Goal: Browse casually: Explore the website without a specific task or goal

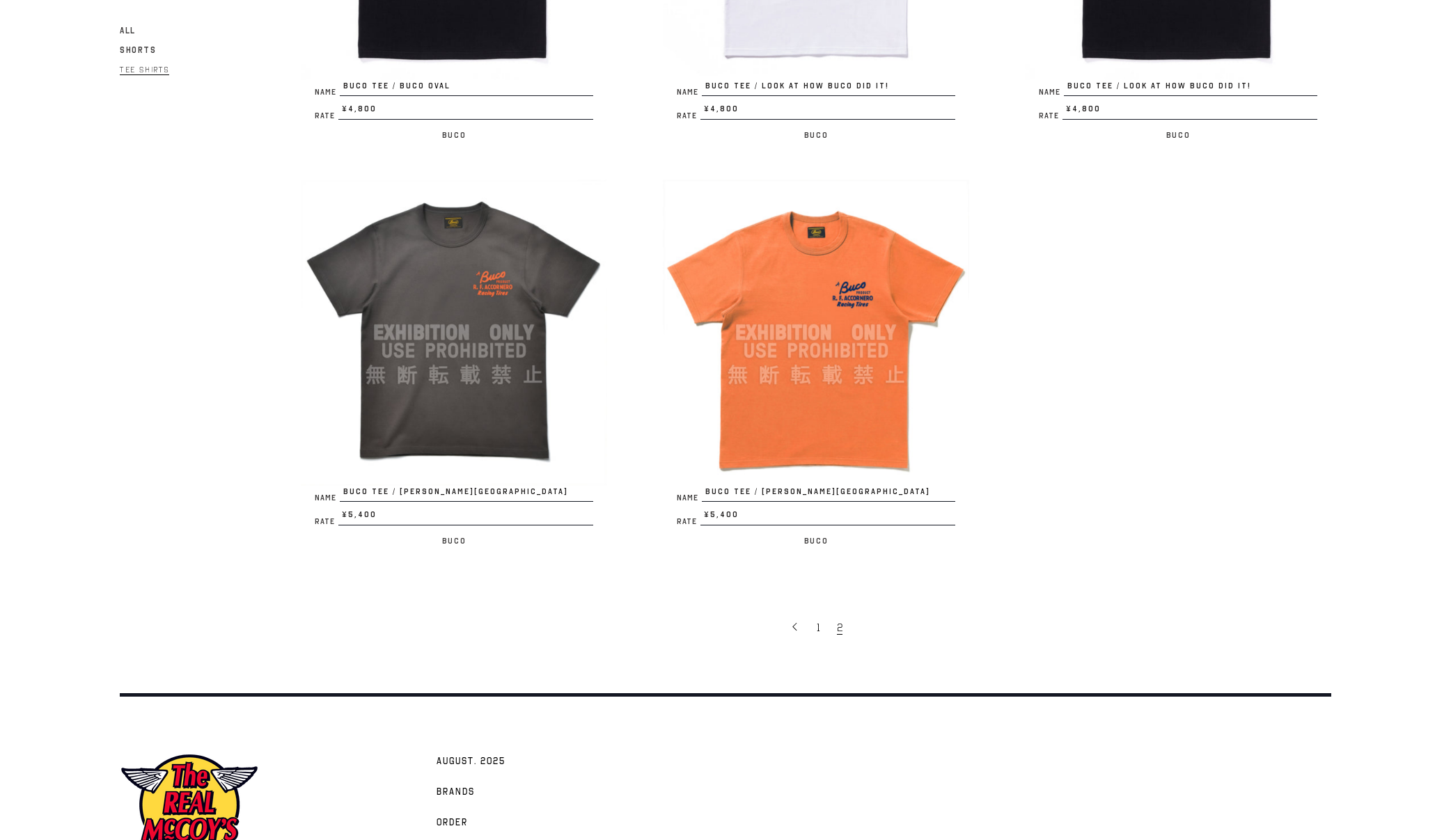
scroll to position [2685, 0]
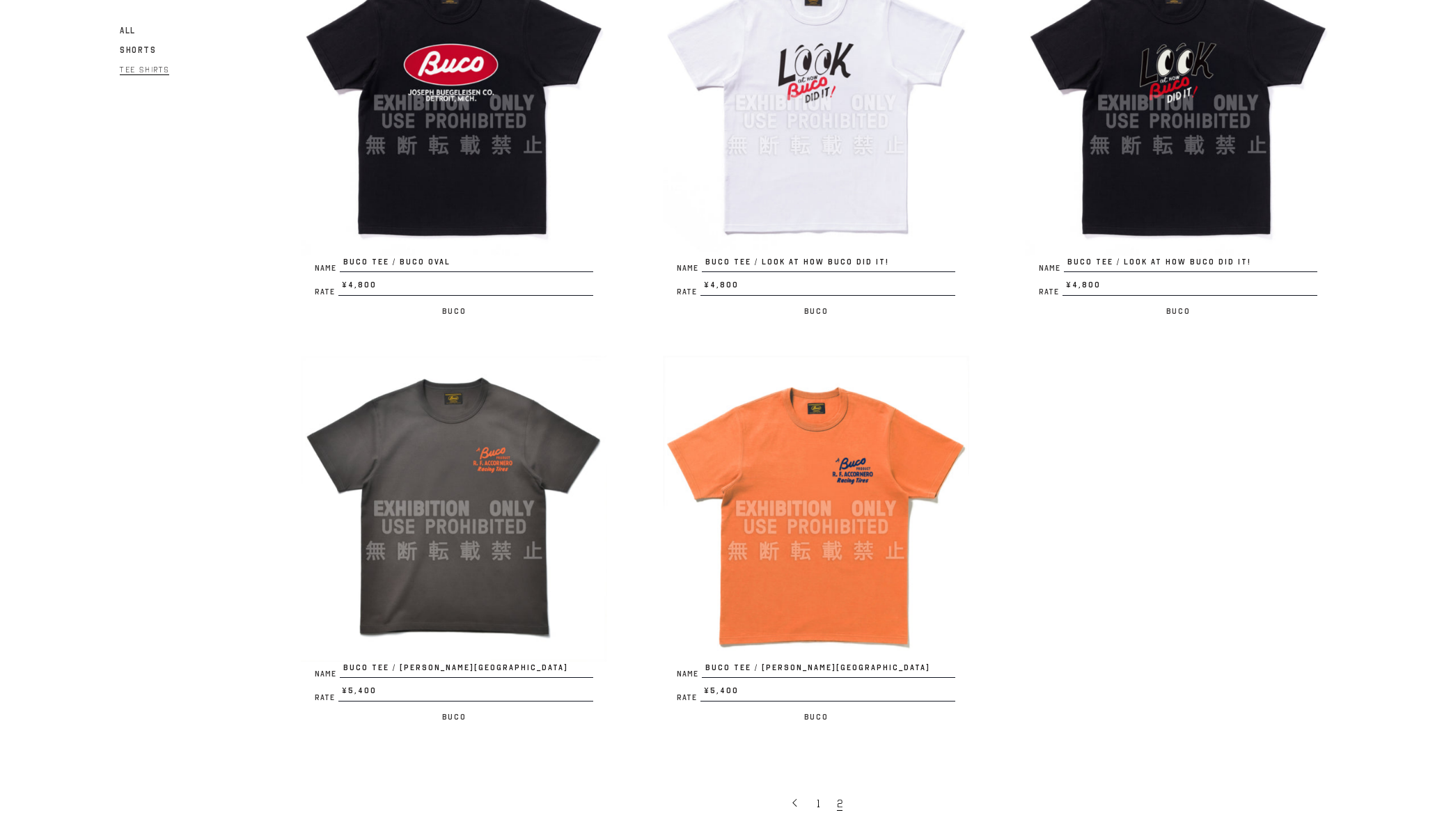
click at [876, 523] on img at bounding box center [816, 508] width 307 height 306
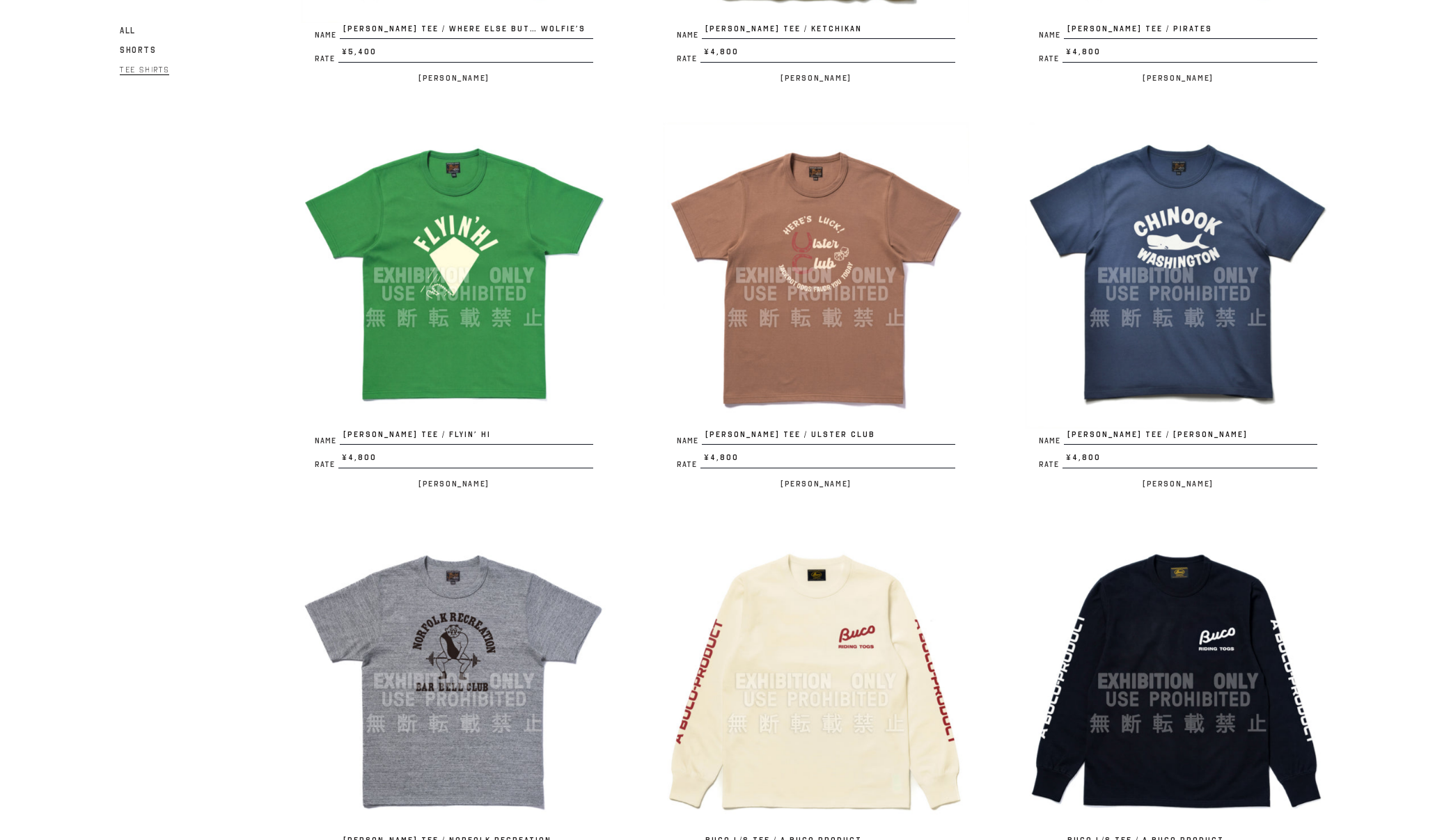
scroll to position [0, 0]
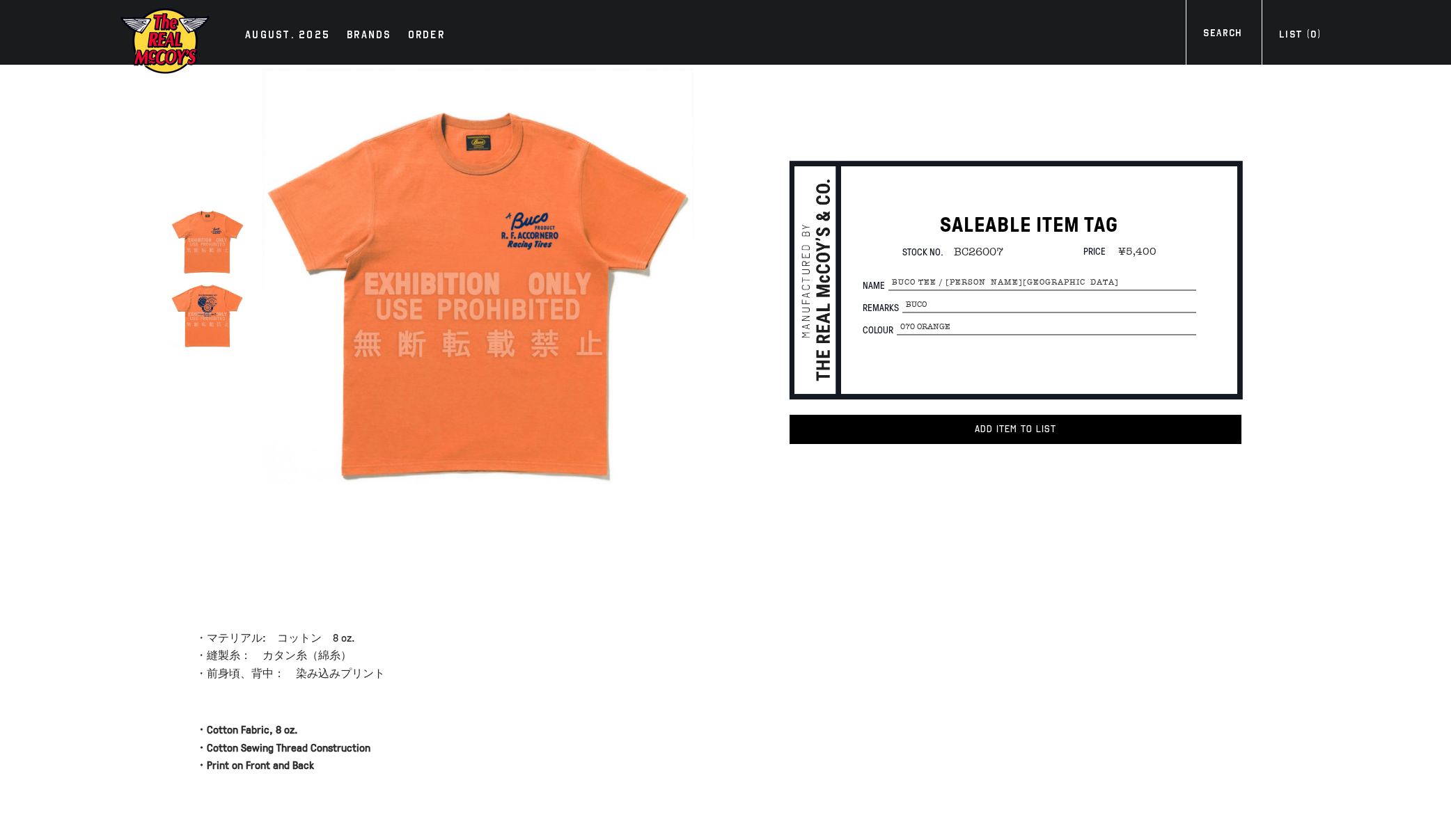
click at [222, 339] on img at bounding box center [207, 313] width 73 height 73
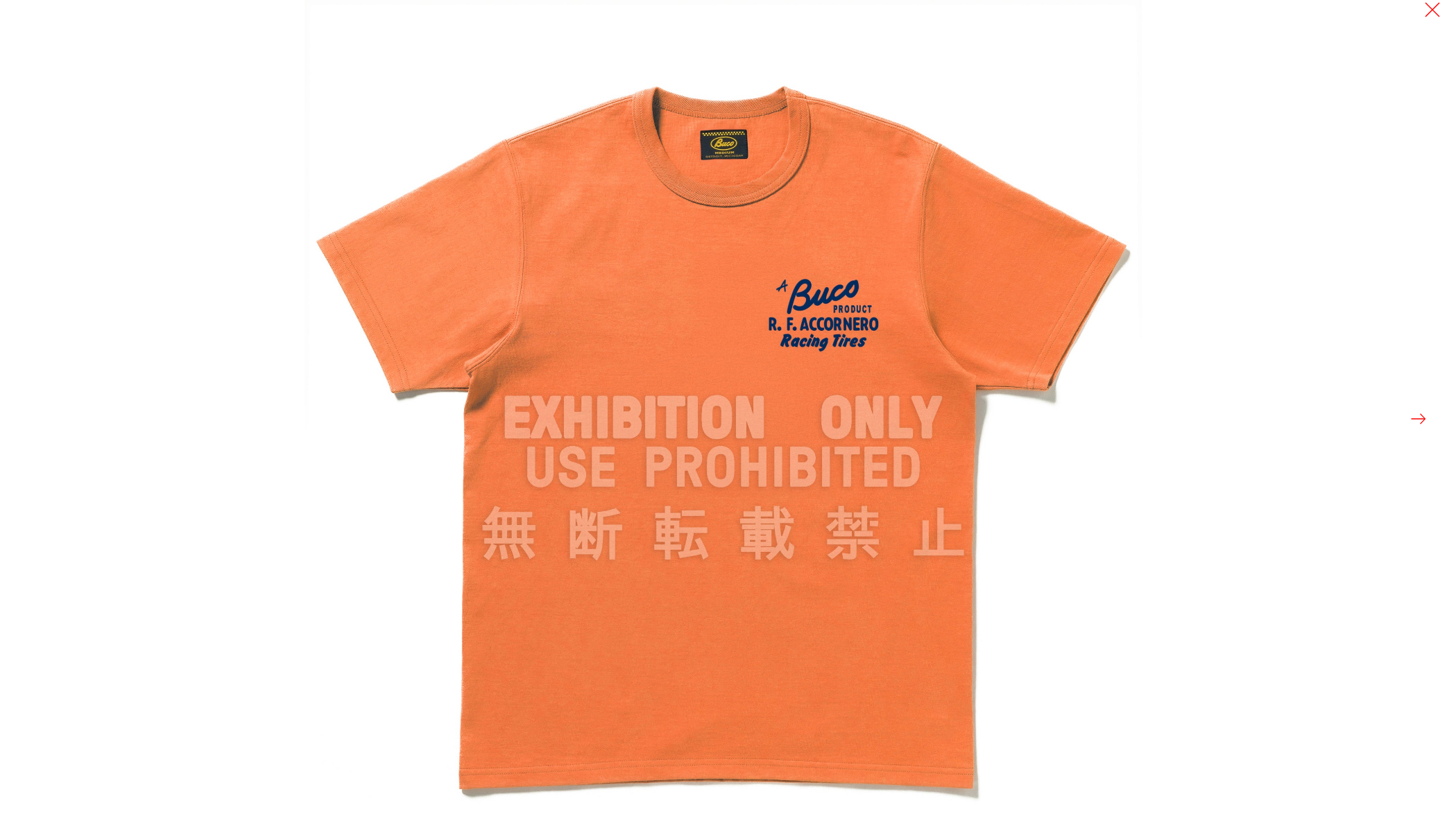
click at [296, 402] on div at bounding box center [728, 418] width 1456 height 837
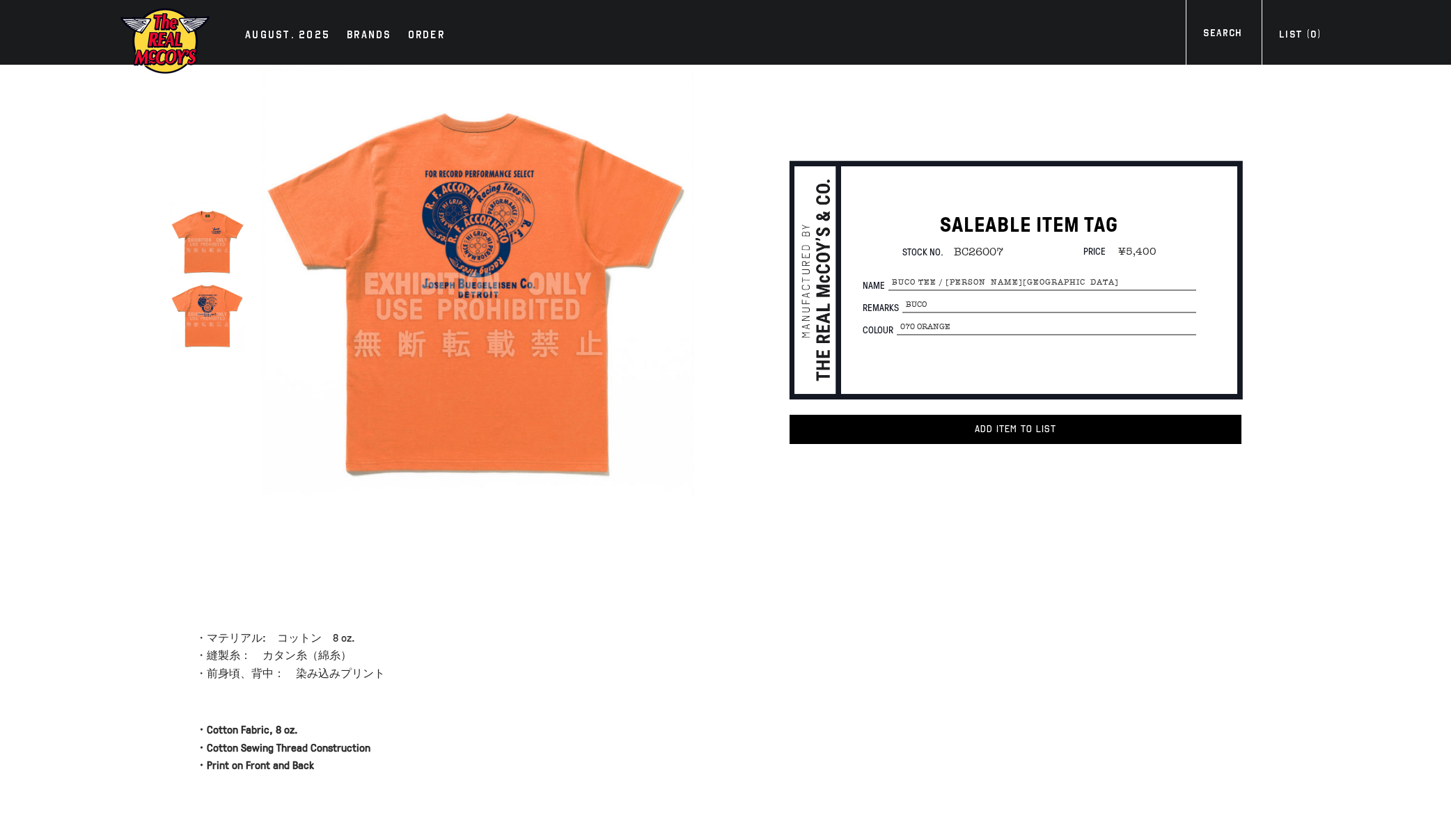
click at [233, 317] on img at bounding box center [207, 313] width 73 height 73
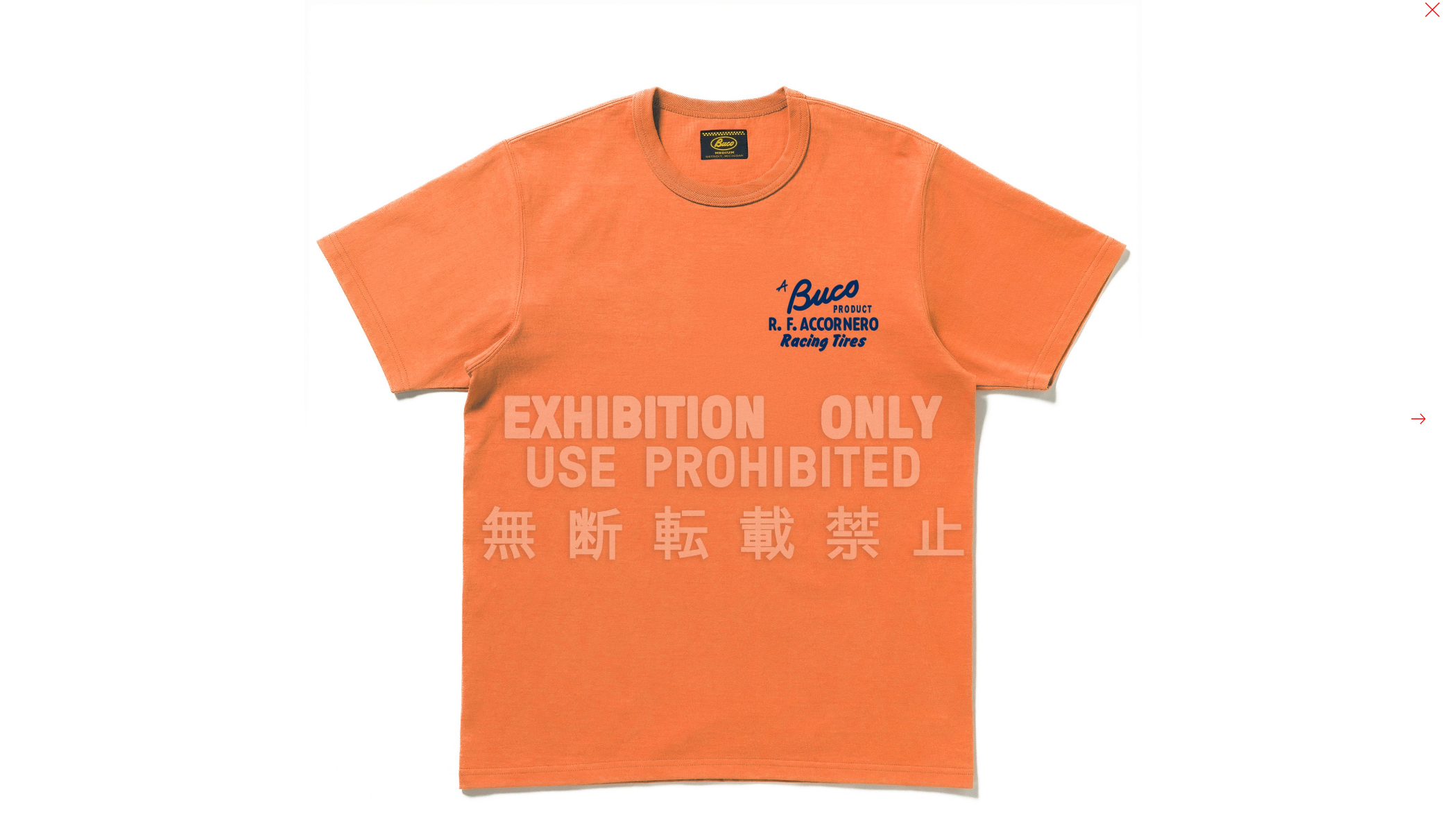
click at [222, 249] on div at bounding box center [728, 418] width 1456 height 837
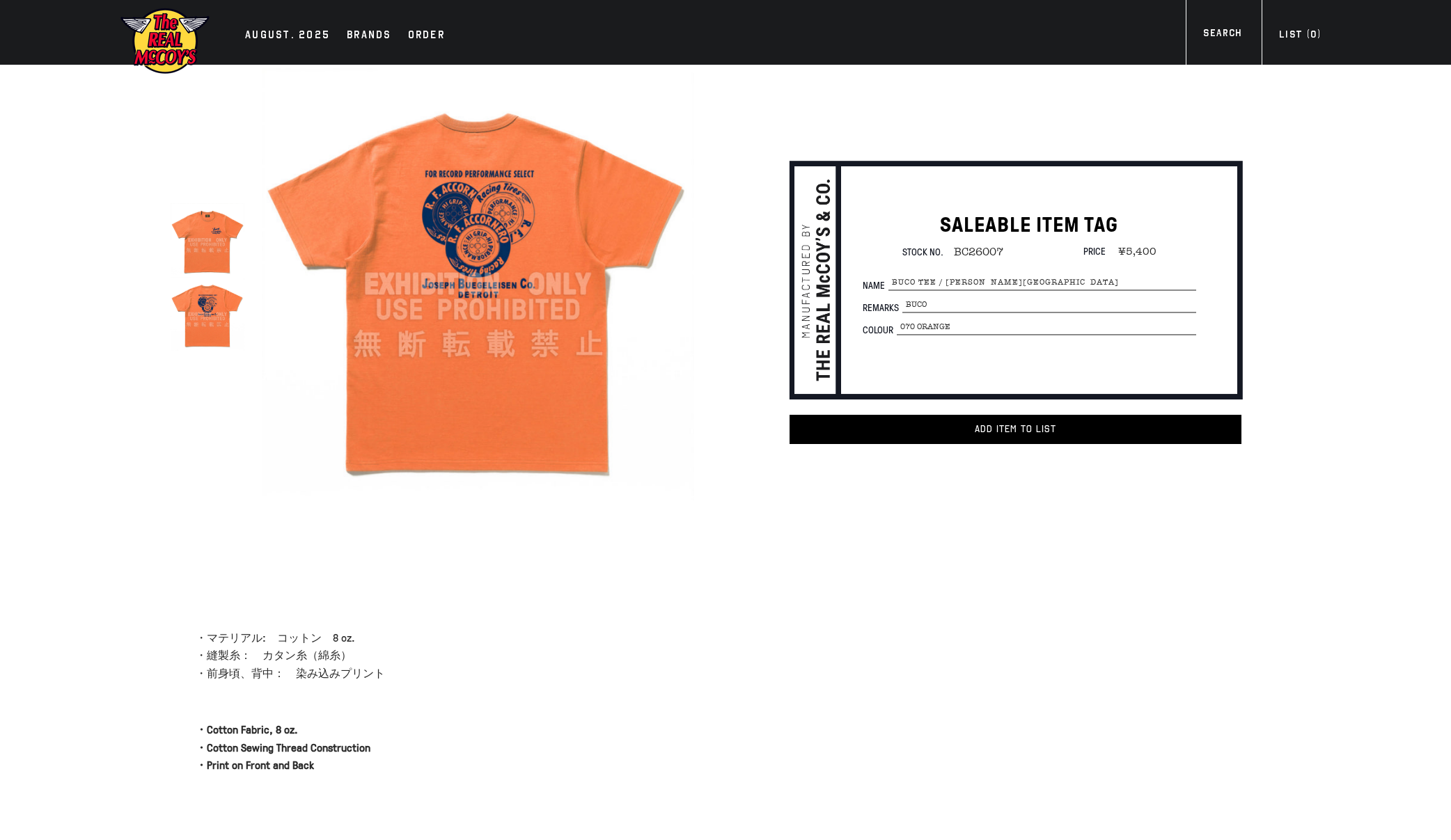
click at [244, 247] on div at bounding box center [215, 285] width 88 height 439
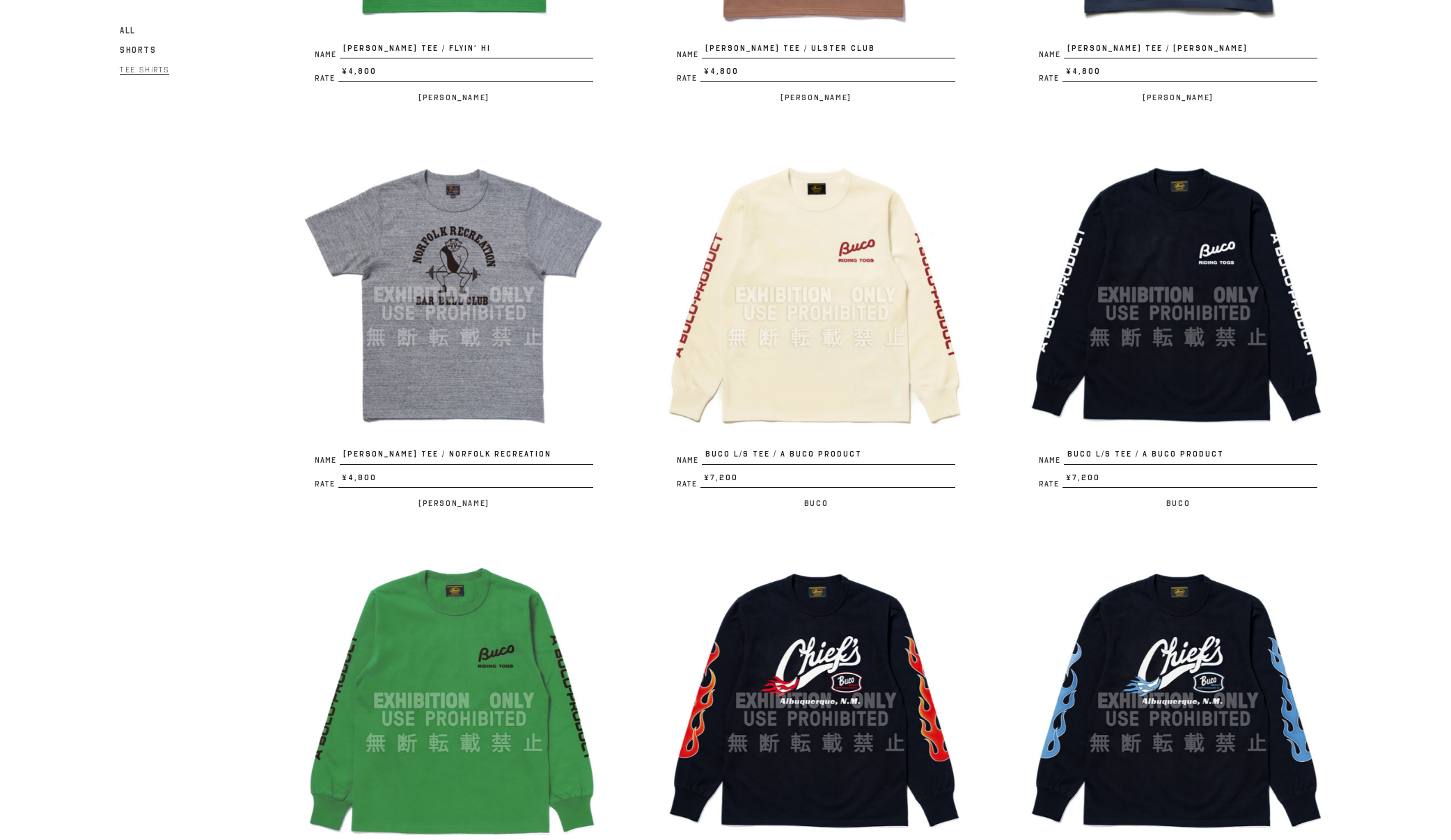
scroll to position [868, 0]
click at [126, 23] on link "All" at bounding box center [128, 30] width 16 height 17
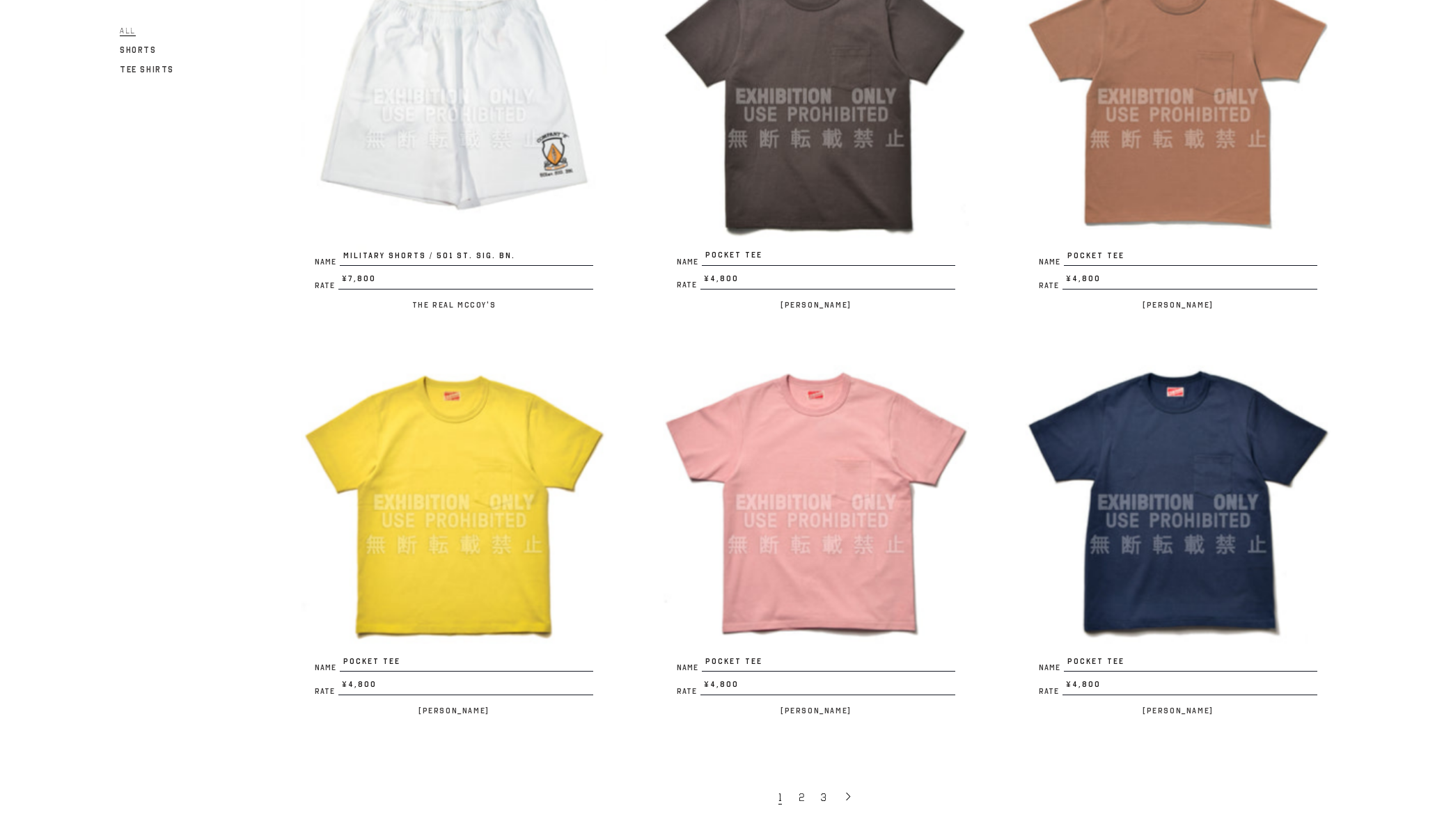
scroll to position [2664, 0]
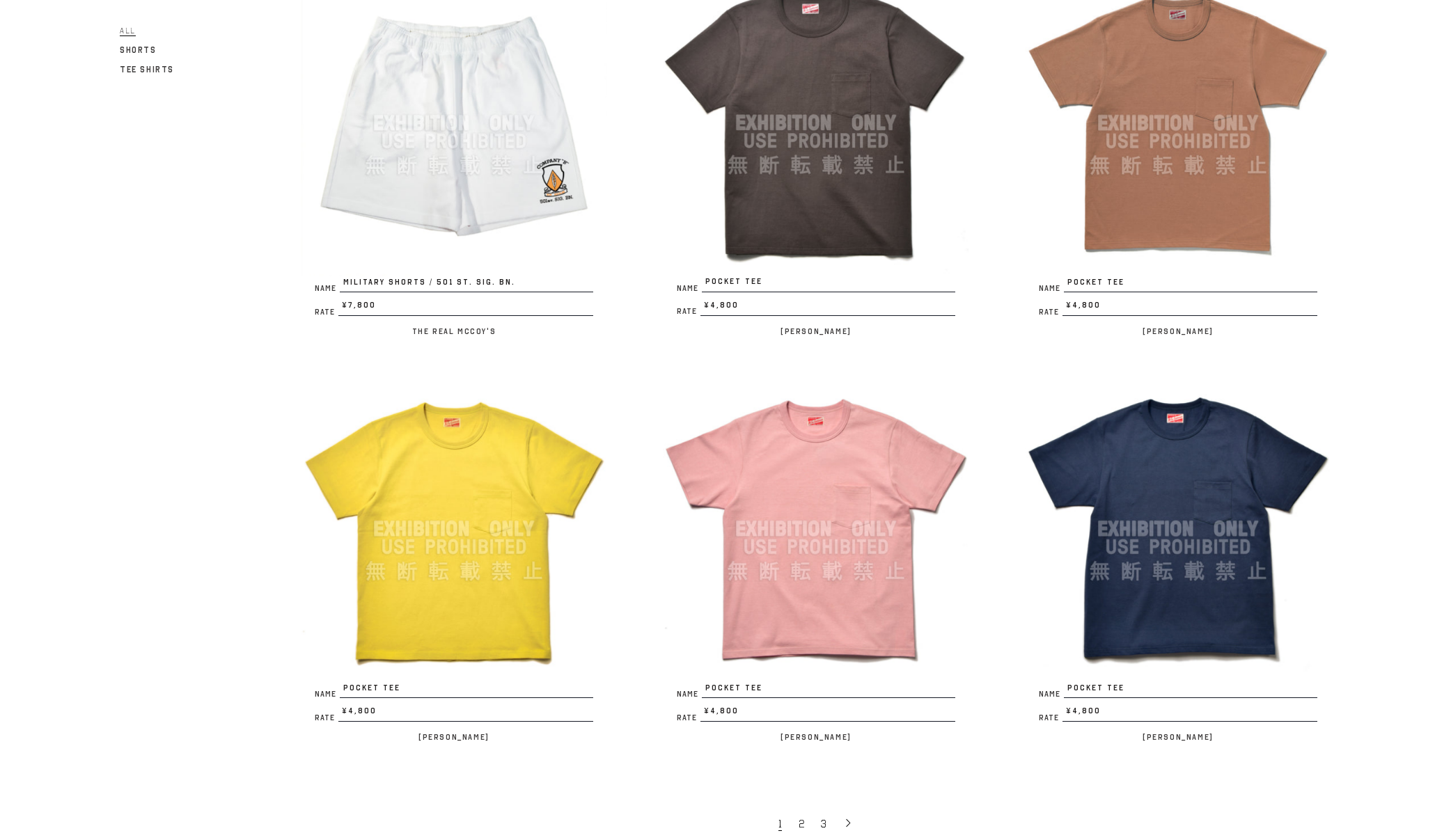
click at [820, 557] on img at bounding box center [816, 528] width 307 height 306
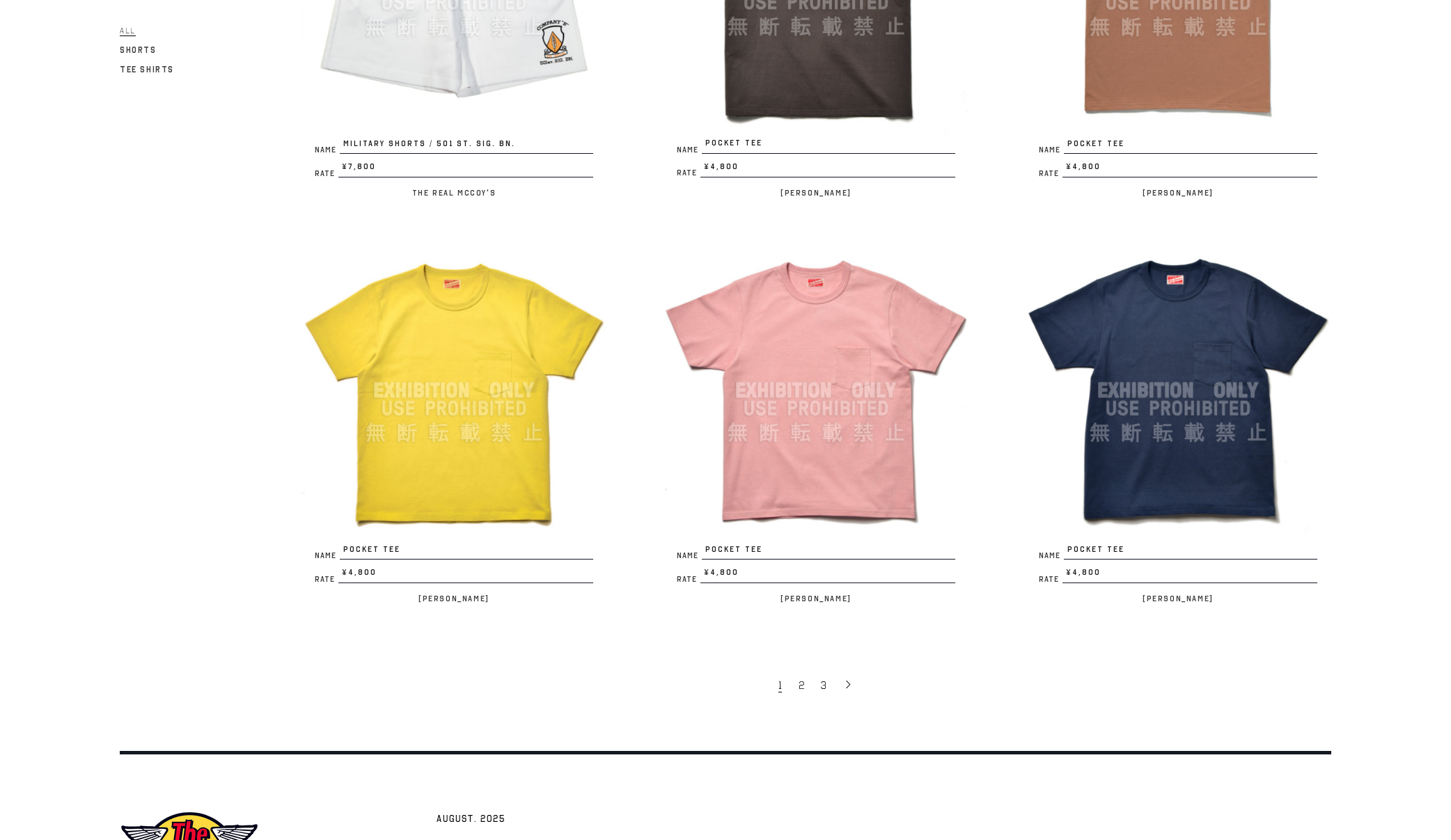
scroll to position [2951, 0]
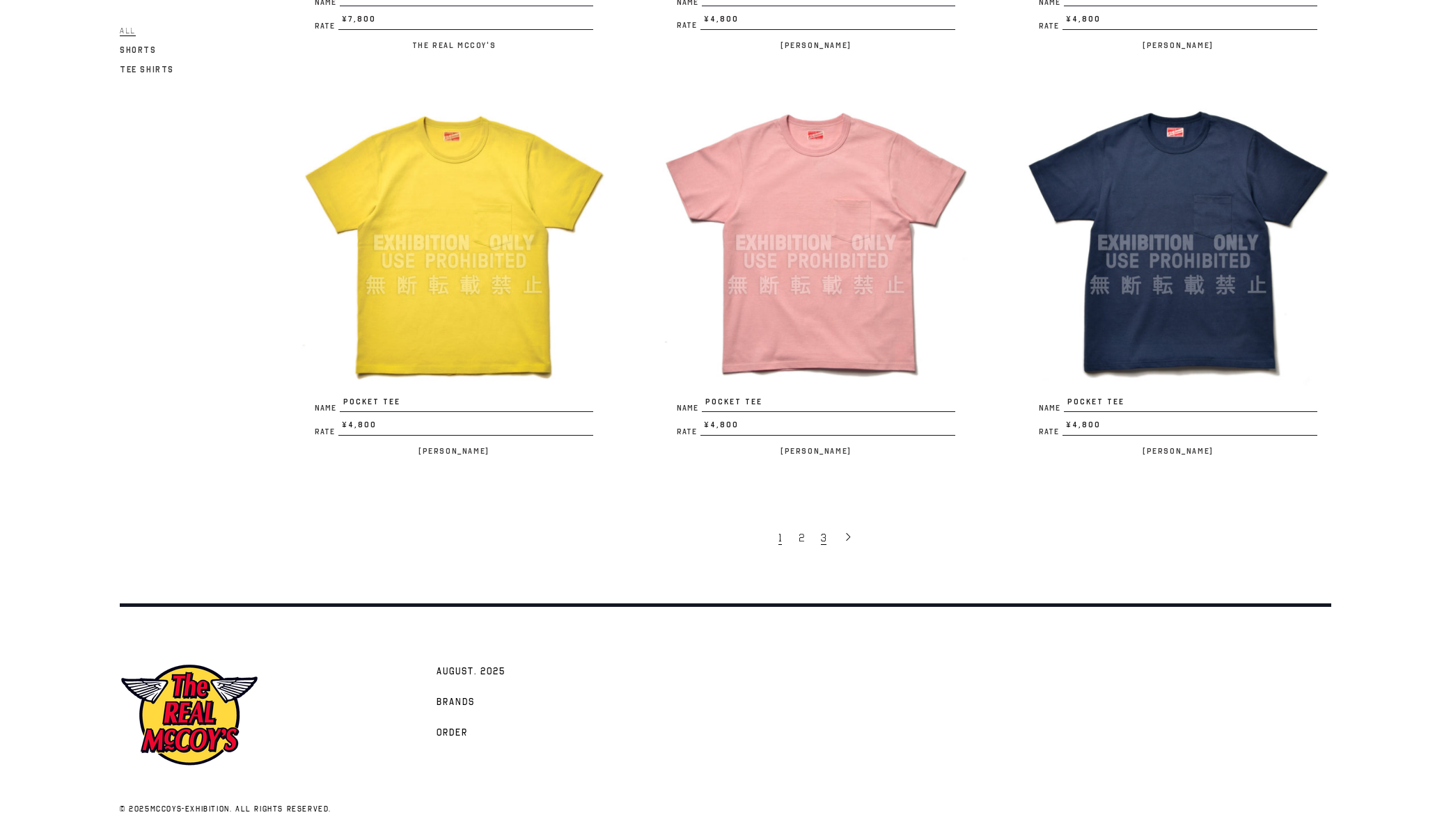
click at [821, 537] on span "3" at bounding box center [823, 538] width 6 height 14
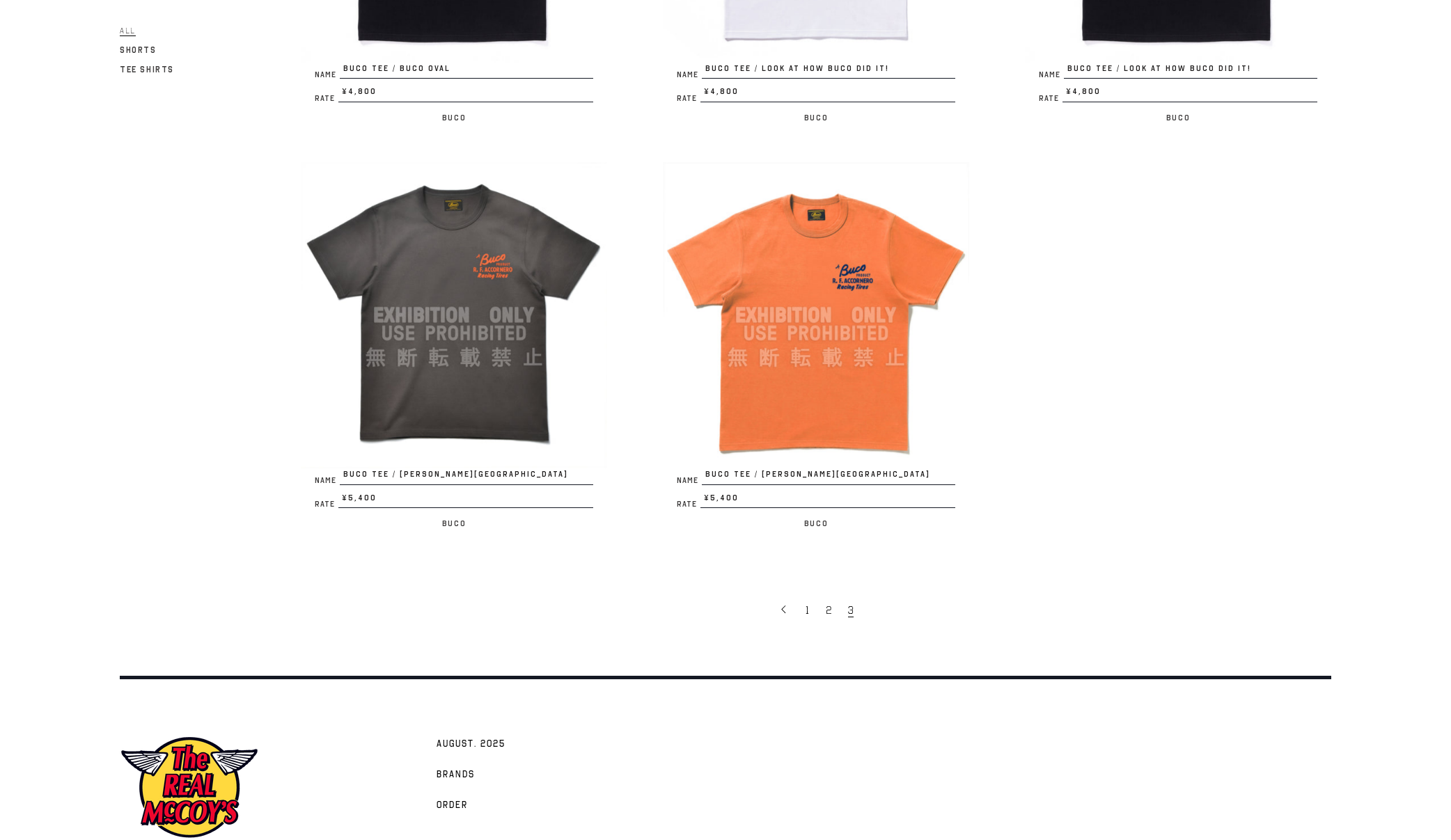
scroll to position [728, 0]
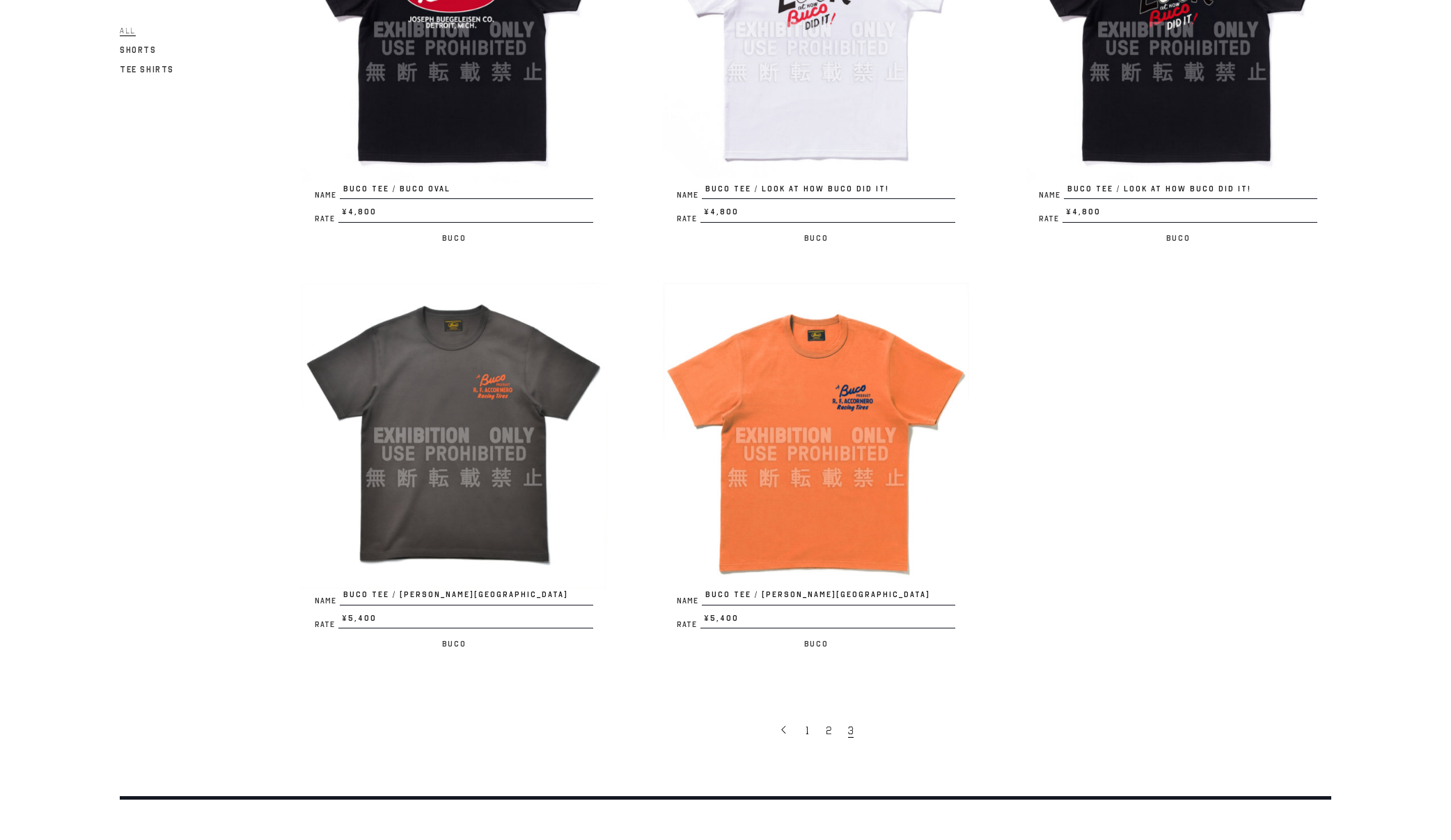
click at [809, 462] on img at bounding box center [816, 436] width 307 height 306
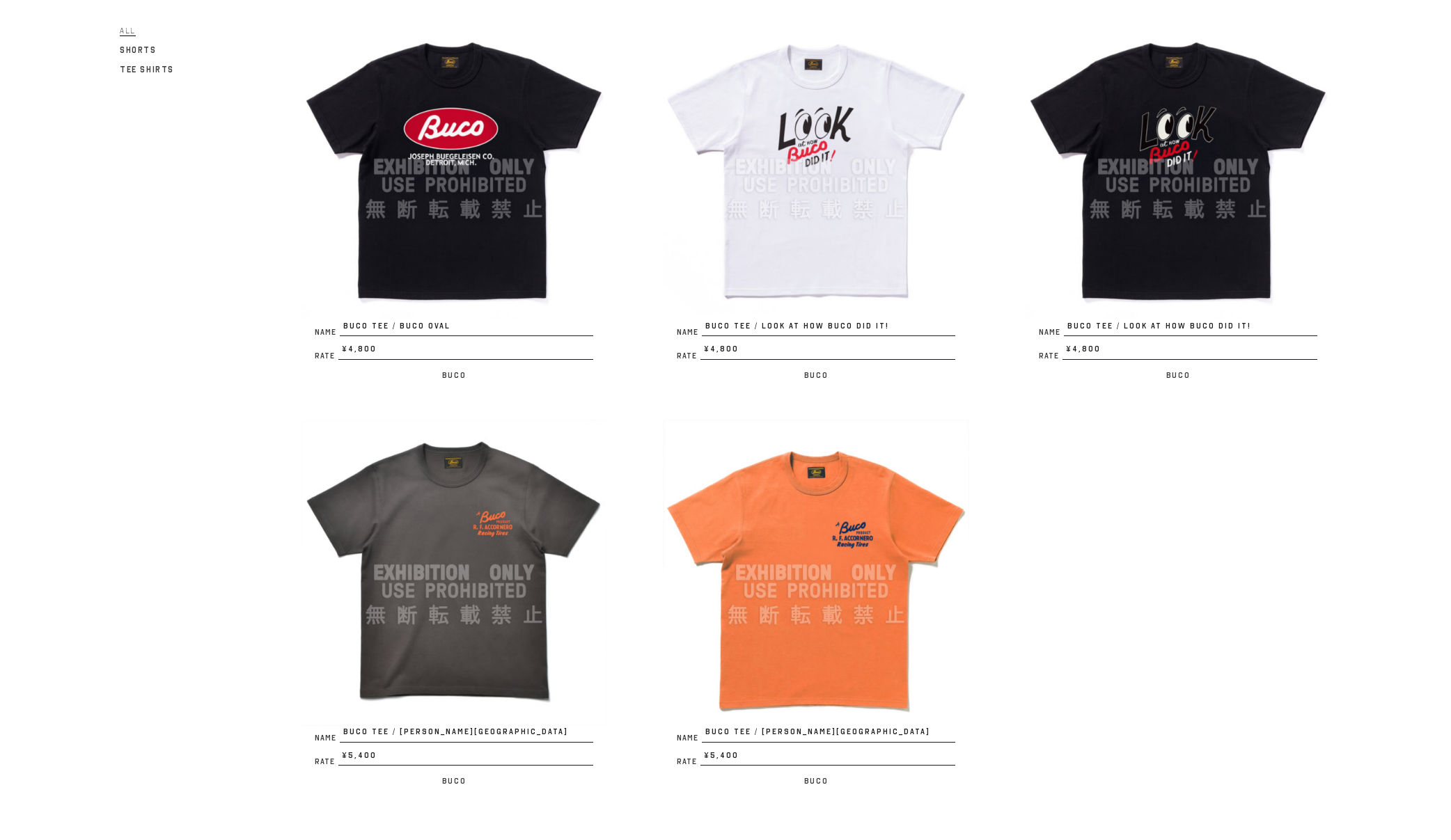
scroll to position [787, 0]
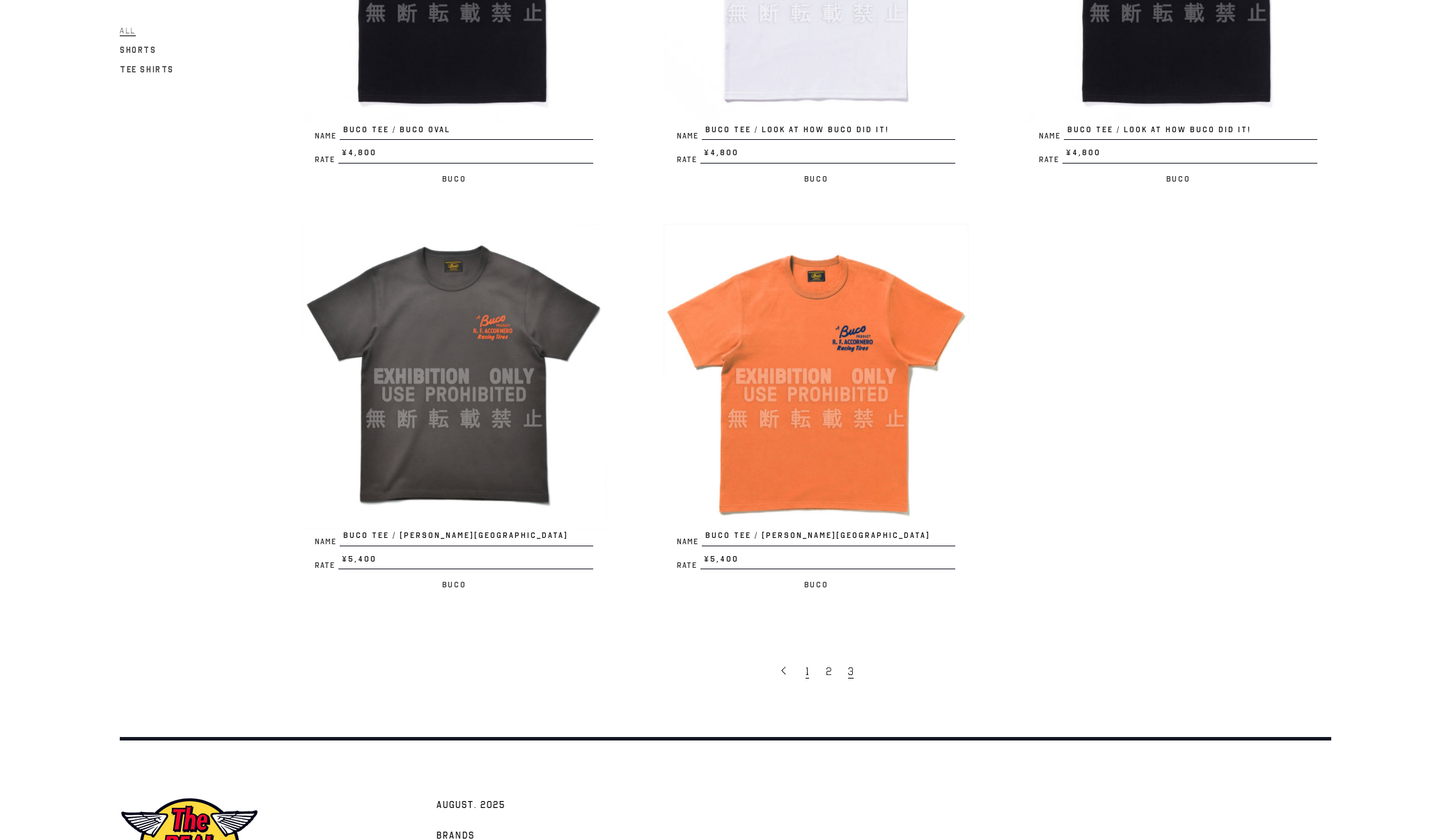
click at [803, 679] on link "1" at bounding box center [809, 670] width 20 height 30
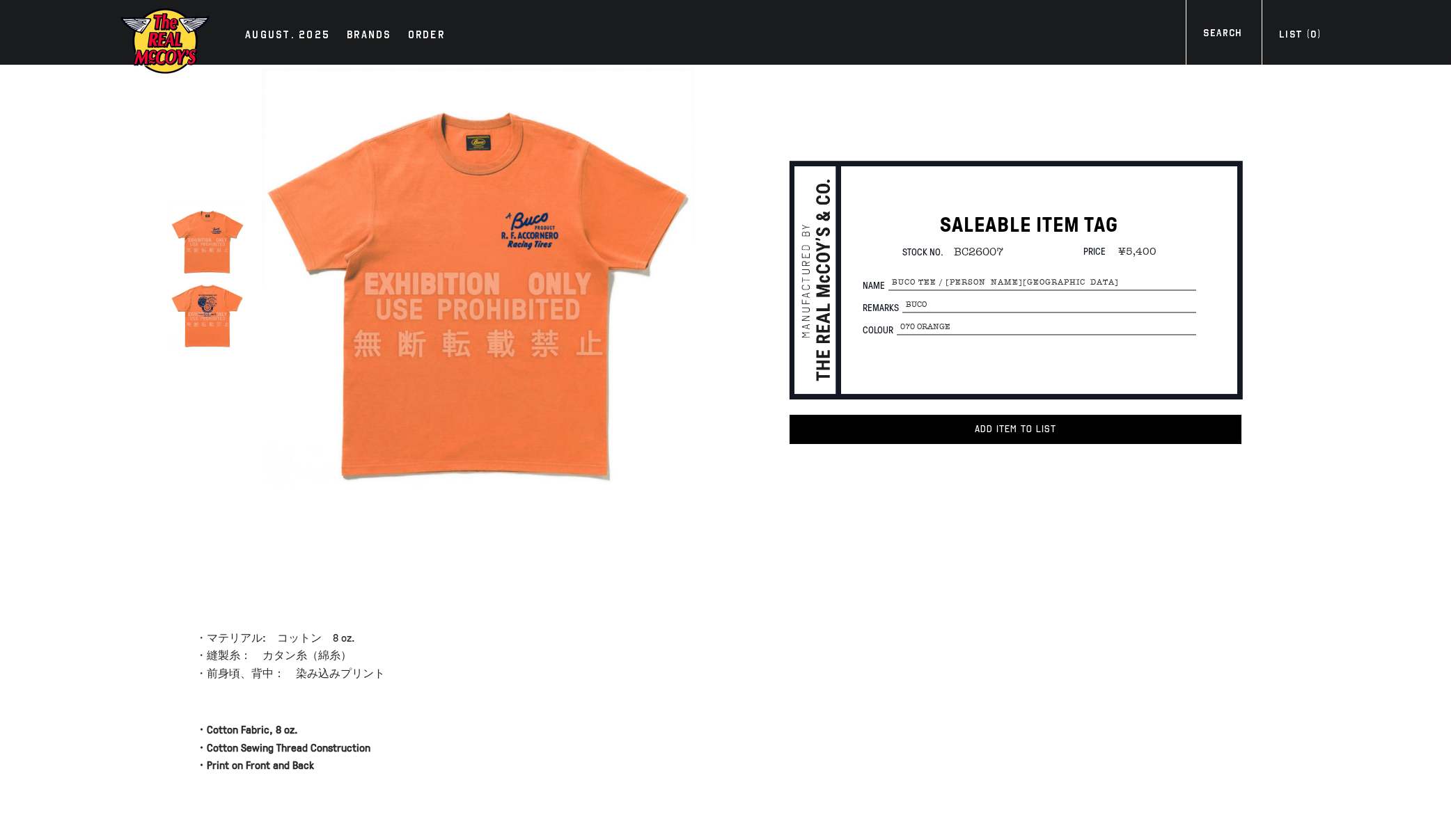
click at [204, 249] on img at bounding box center [207, 240] width 73 height 73
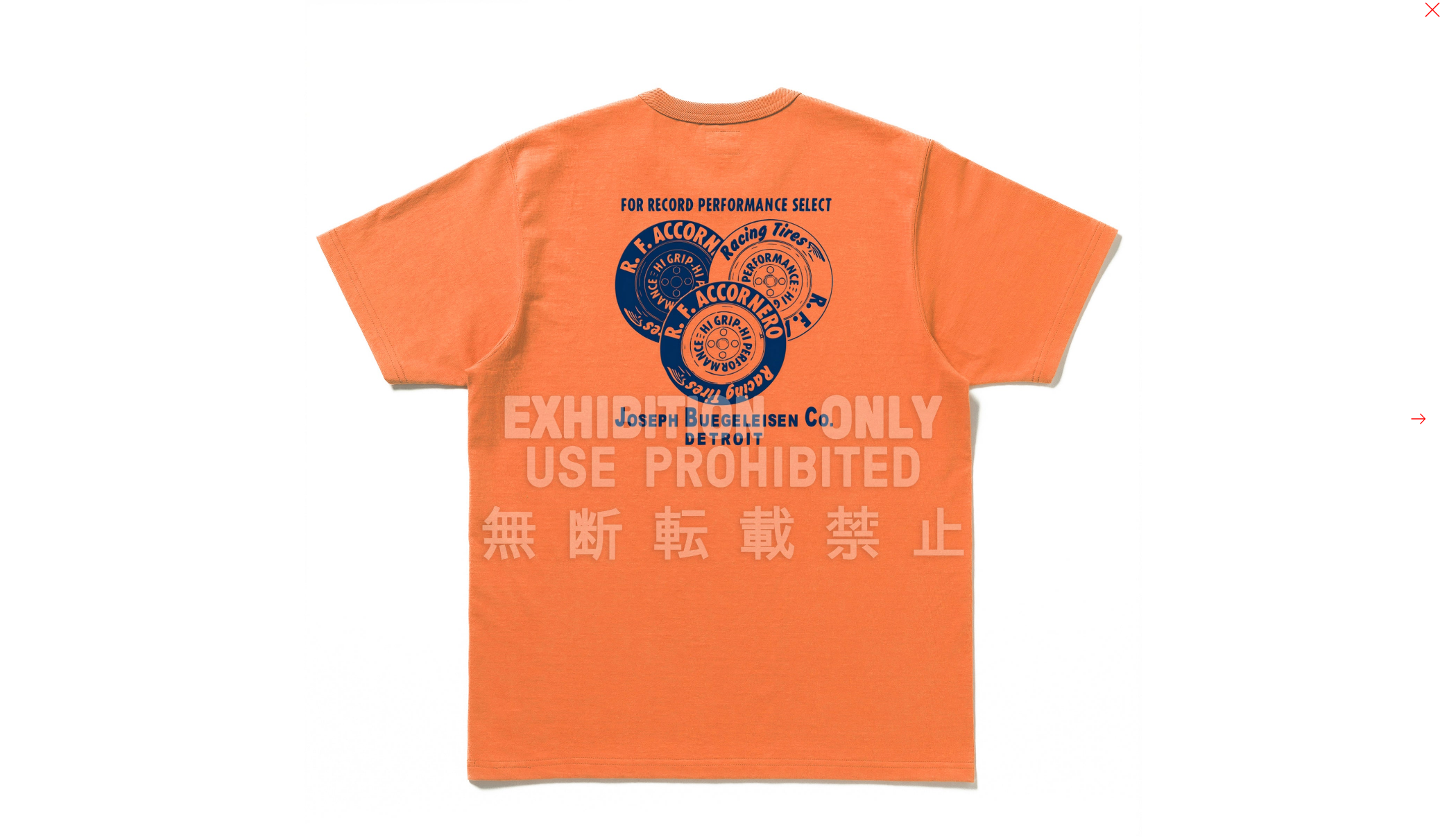
click at [547, 180] on img at bounding box center [723, 418] width 837 height 837
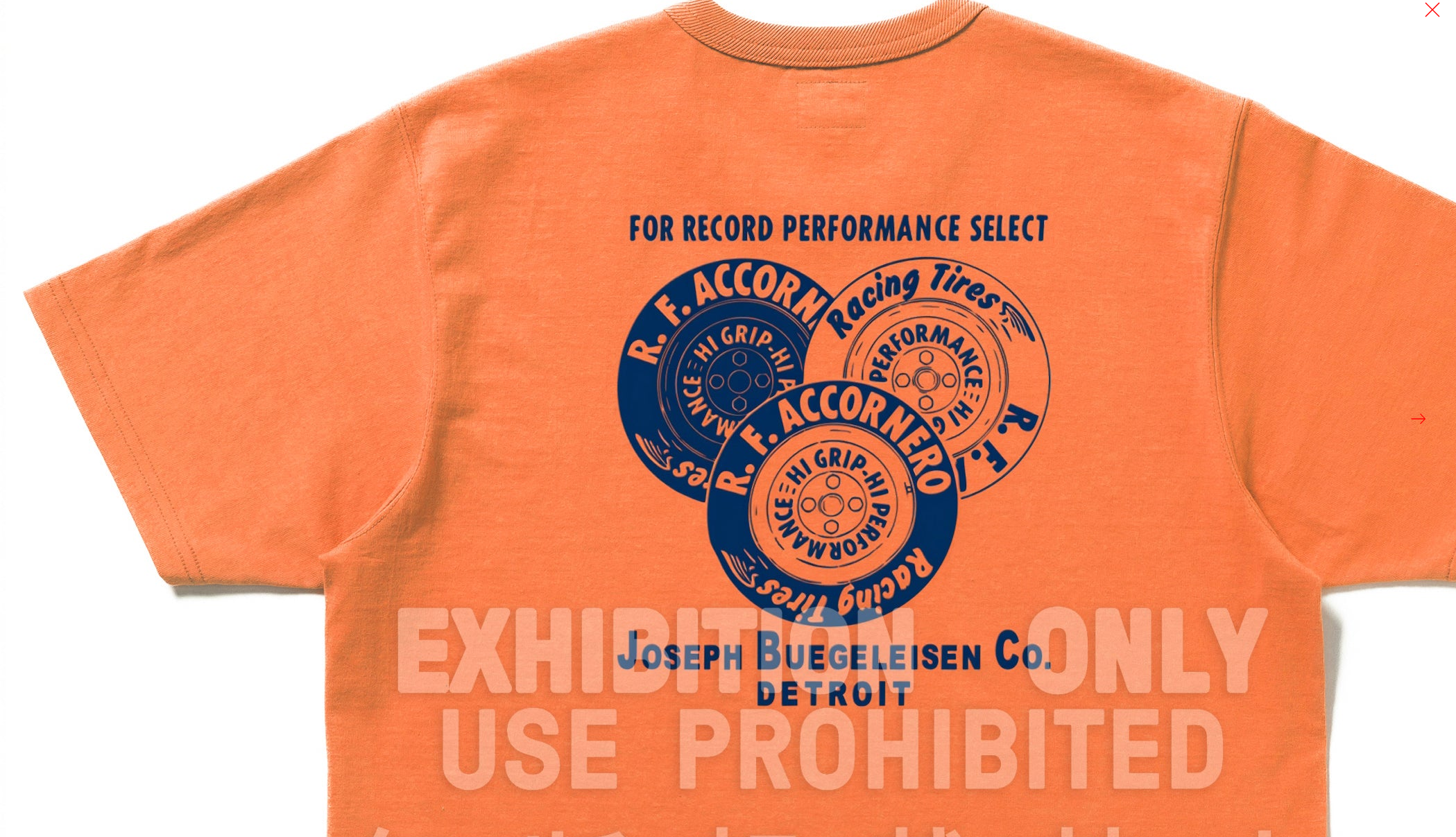
click at [1093, 386] on img at bounding box center [832, 653] width 1666 height 1665
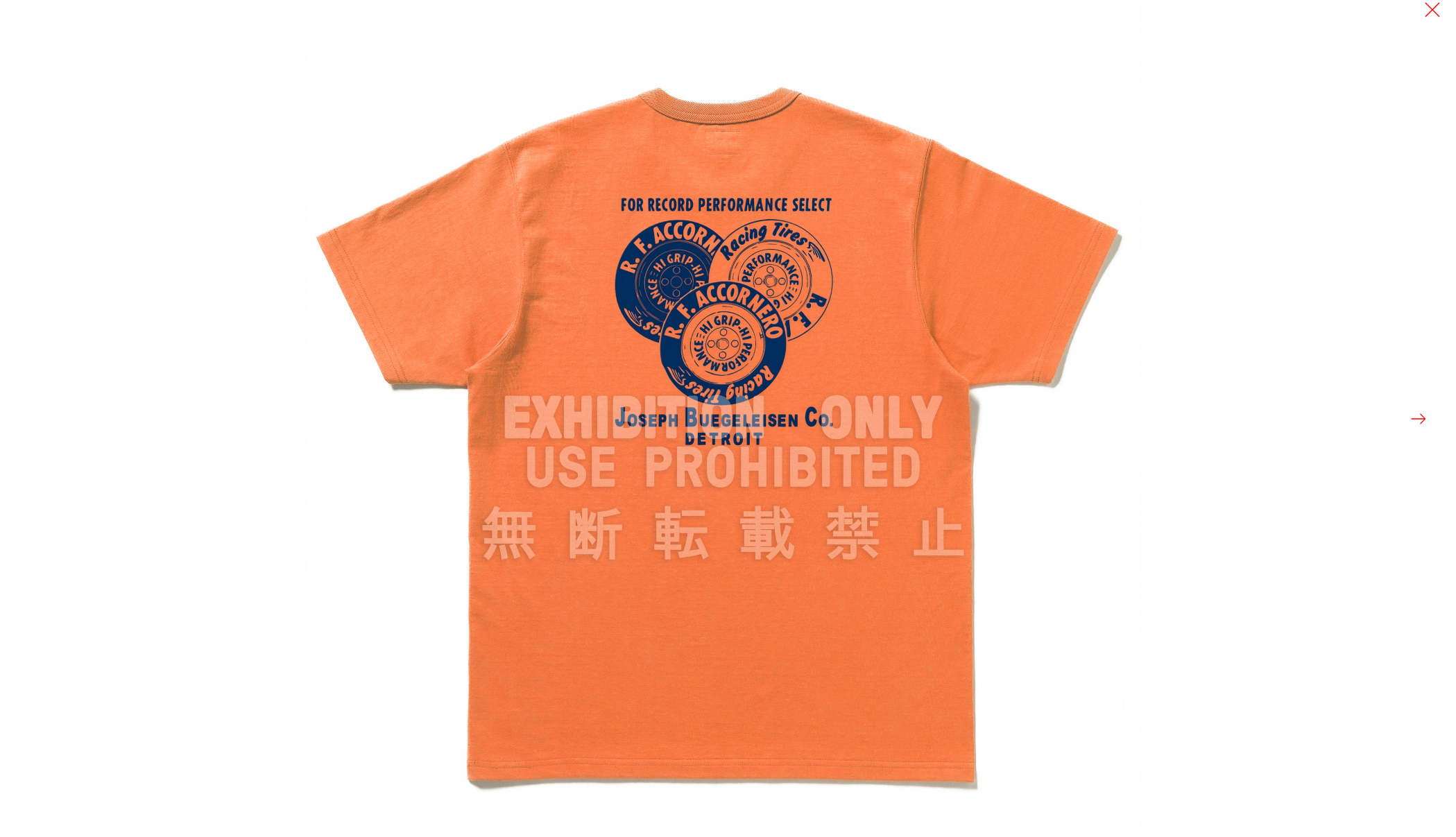
click at [1299, 495] on div at bounding box center [1033, 418] width 1456 height 837
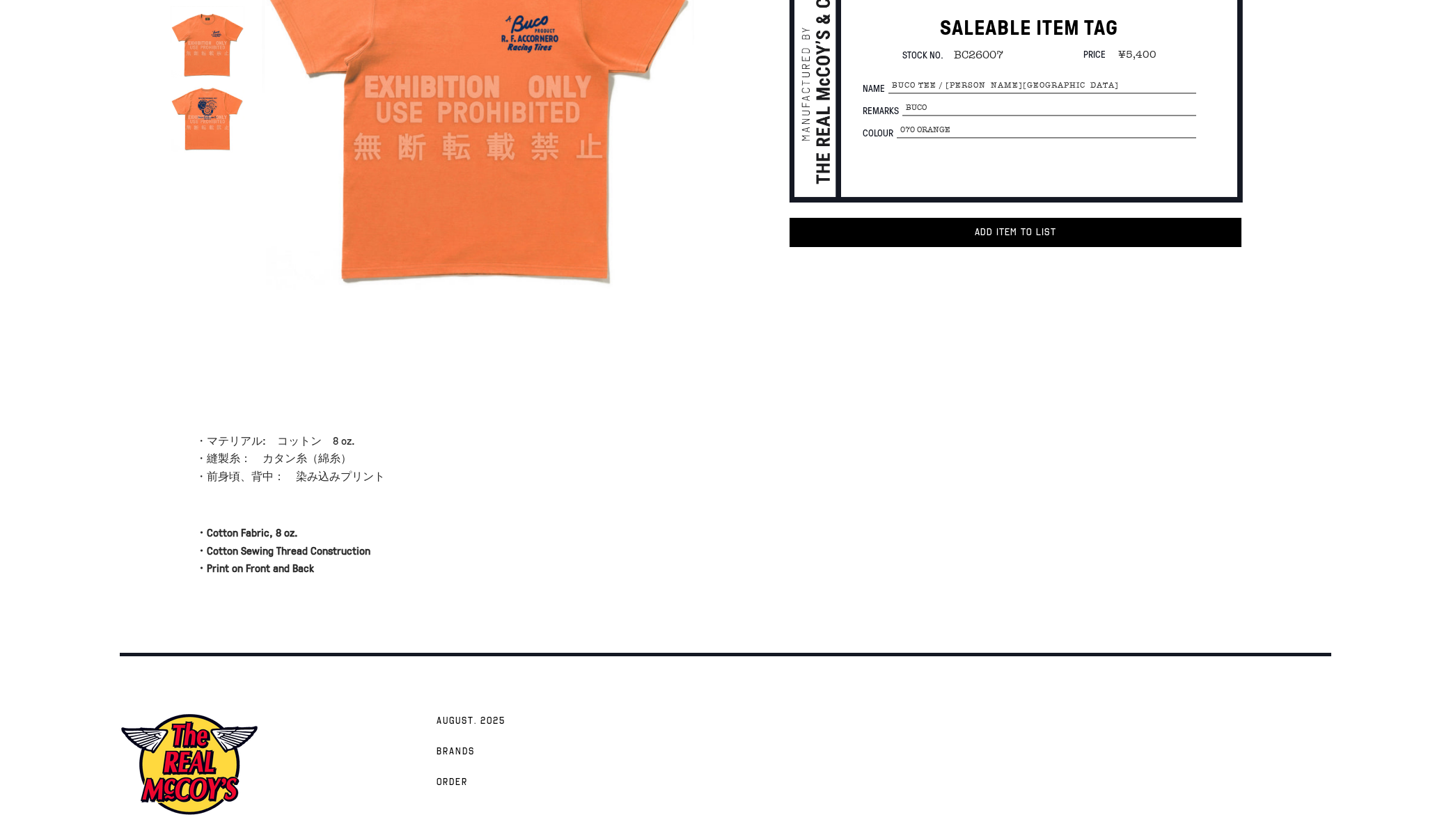
scroll to position [182, 0]
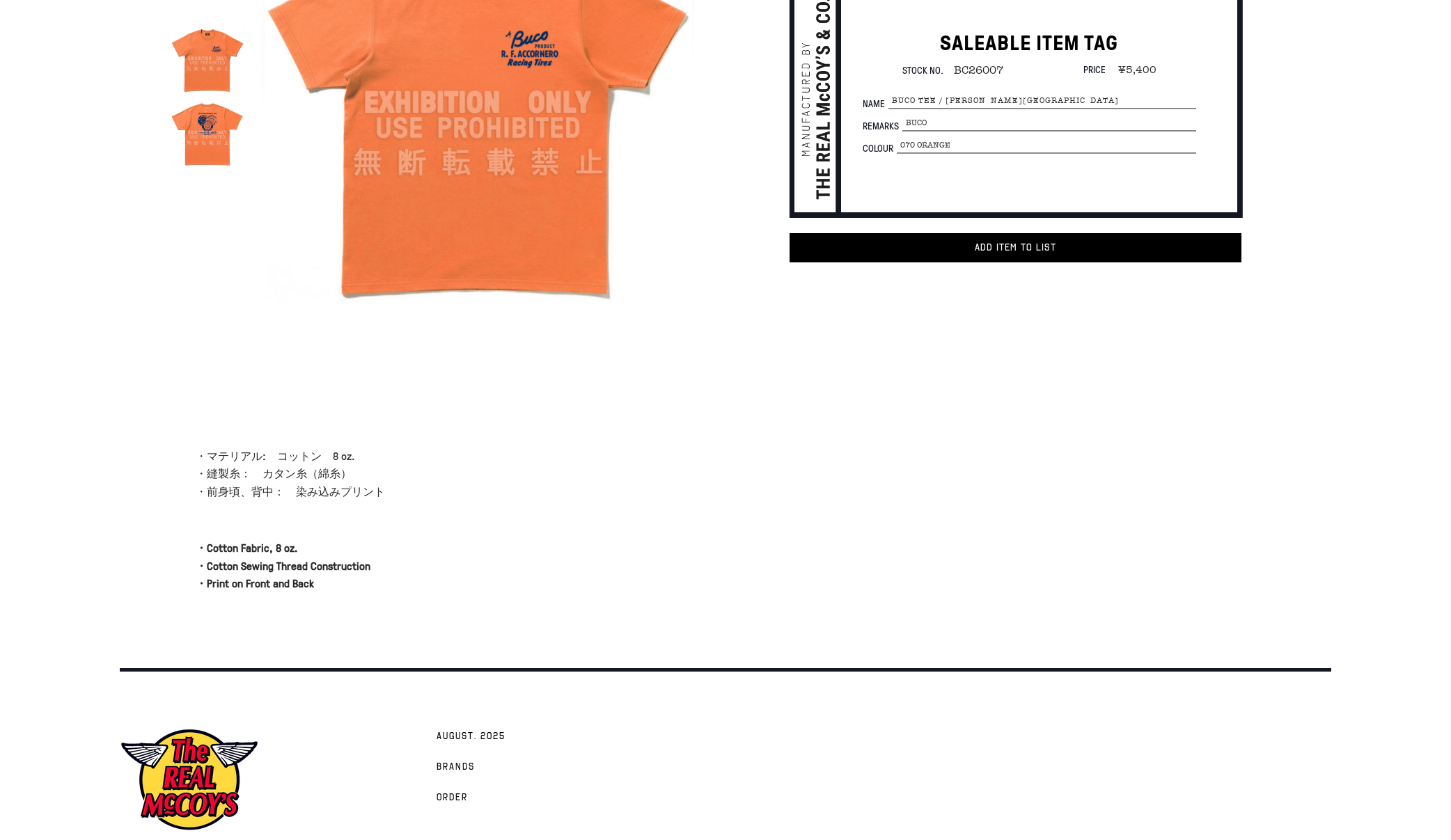
click at [278, 469] on p "・マテリアル:　コットン　8 oz. ・縫製糸：　カタン糸（綿糸） ・前身頃、背中：　染み込みプリント" at bounding box center [447, 474] width 502 height 53
click at [278, 469] on p "・マテリアル:　コットン　8 oz. ・縫製糸：　カタン糸（綿糸） ・前身頃、背中：　染み込みプリント" at bounding box center [447, 474] width 502 height 53
click at [393, 482] on p "・マテリアル:　コットン　8 oz. ・縫製糸：　カタン糸（綿糸） ・前身頃、背中：　染み込みプリント" at bounding box center [447, 474] width 502 height 53
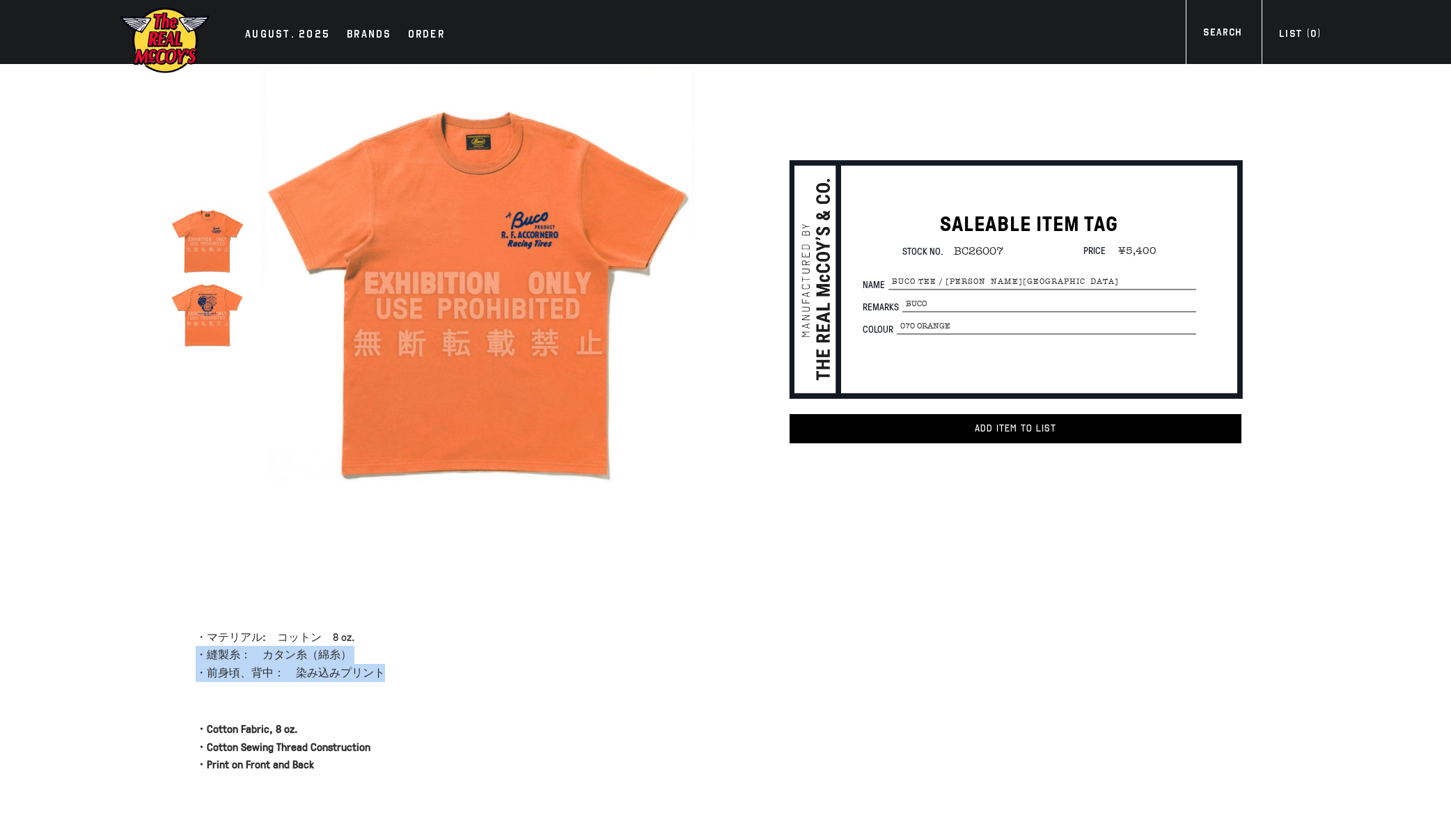
scroll to position [0, 0]
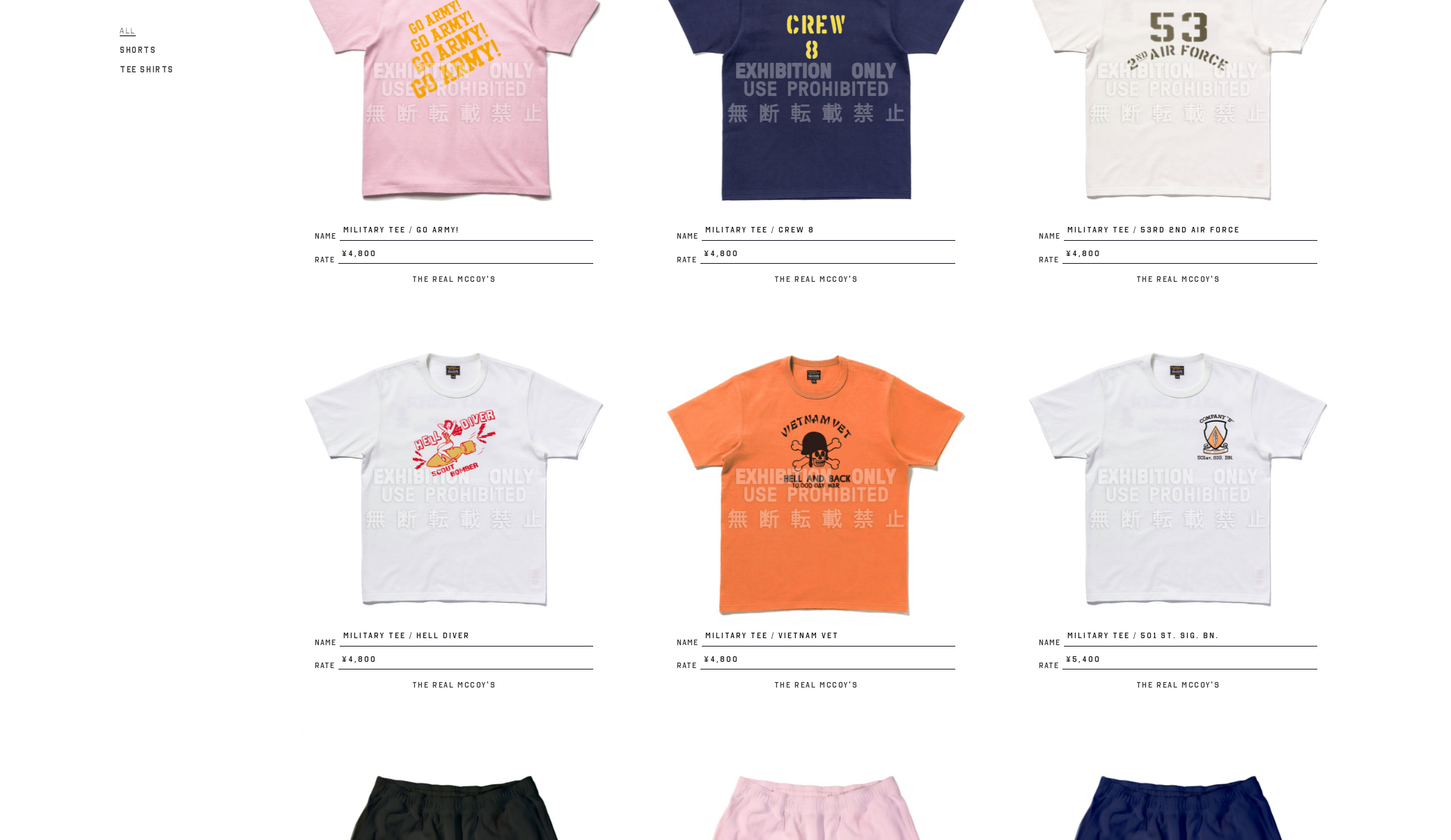
scroll to position [1499, 0]
click at [816, 557] on img at bounding box center [816, 476] width 307 height 306
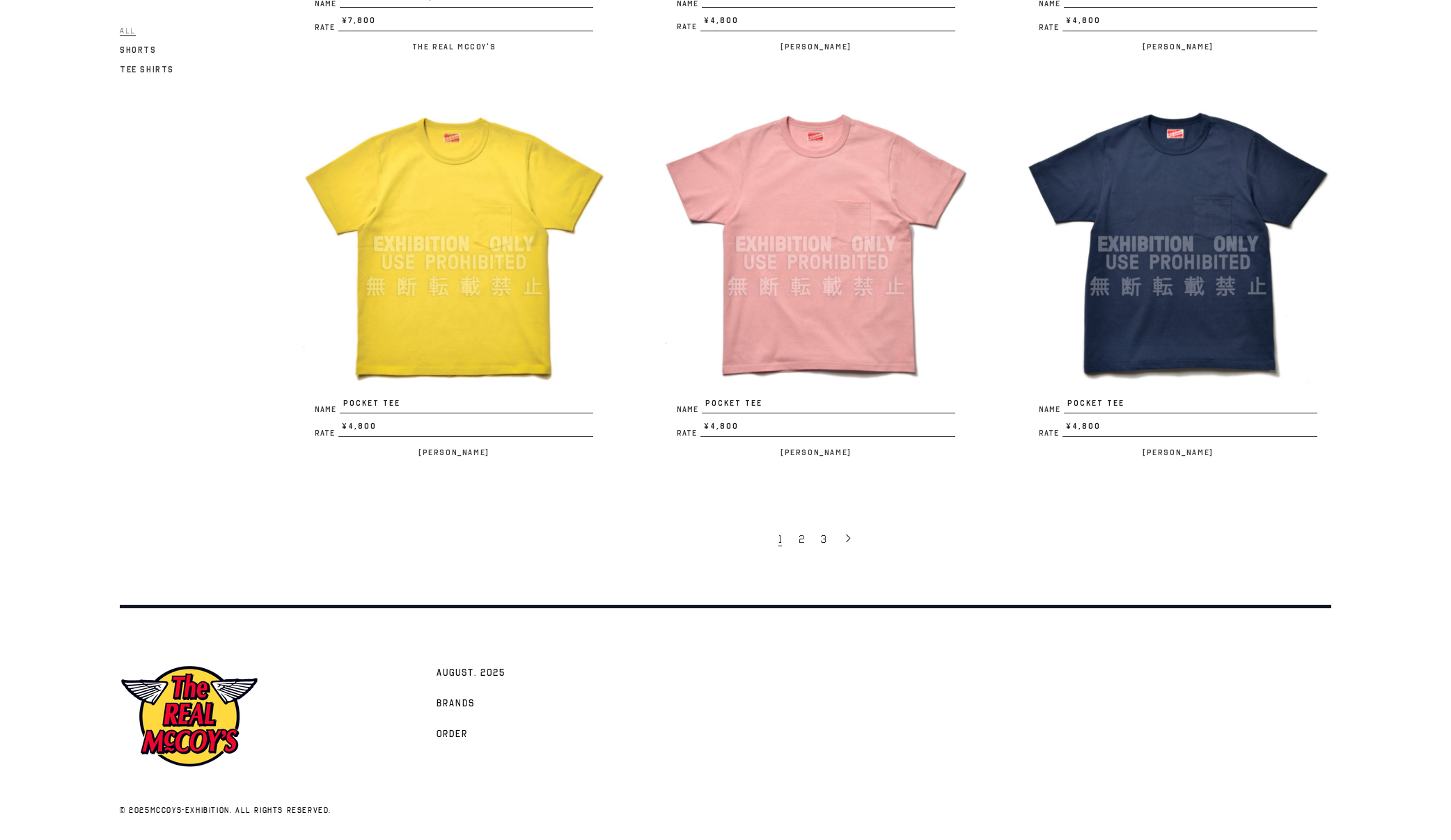
scroll to position [2951, 0]
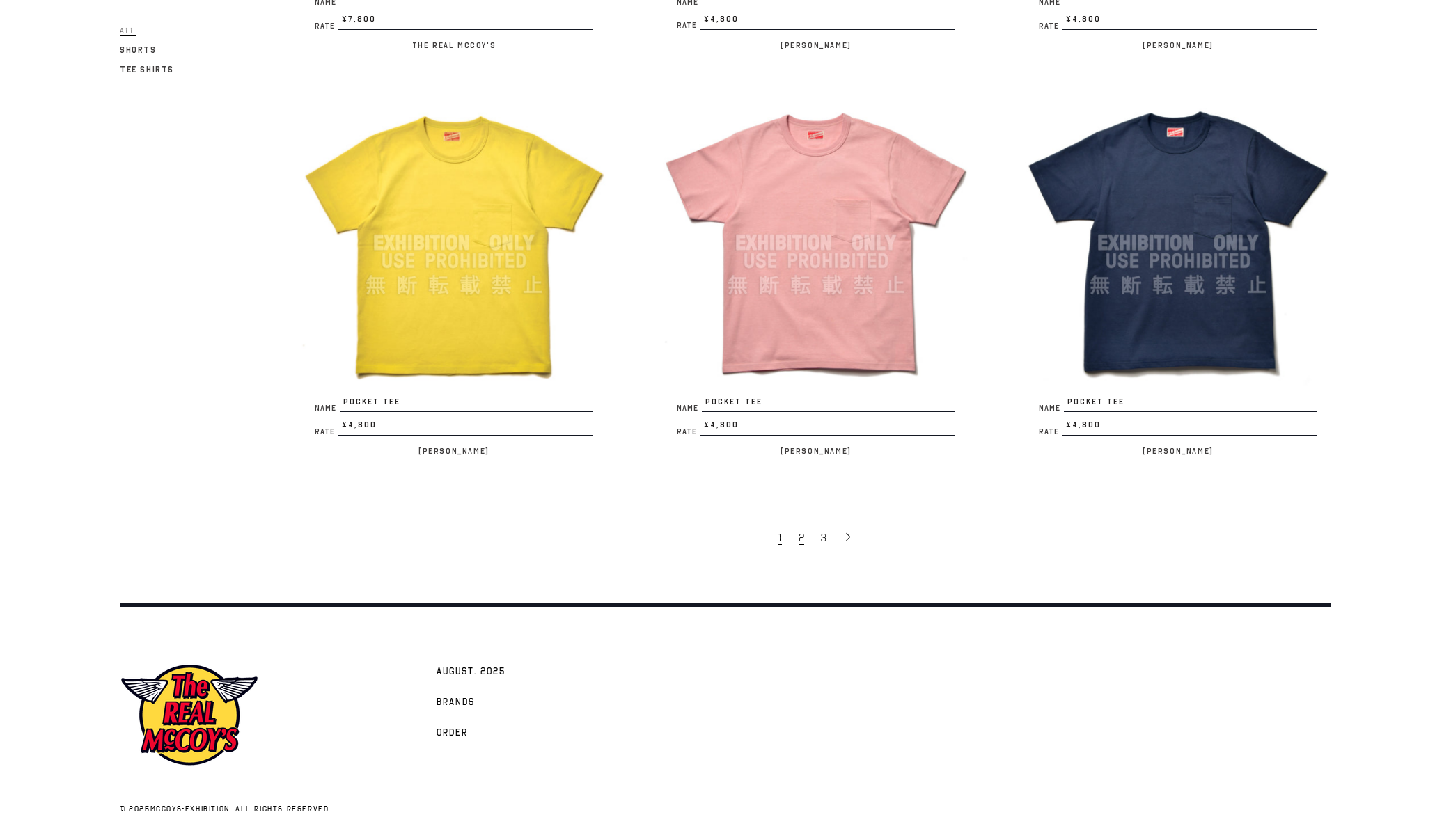
click at [799, 539] on span "2" at bounding box center [802, 538] width 6 height 14
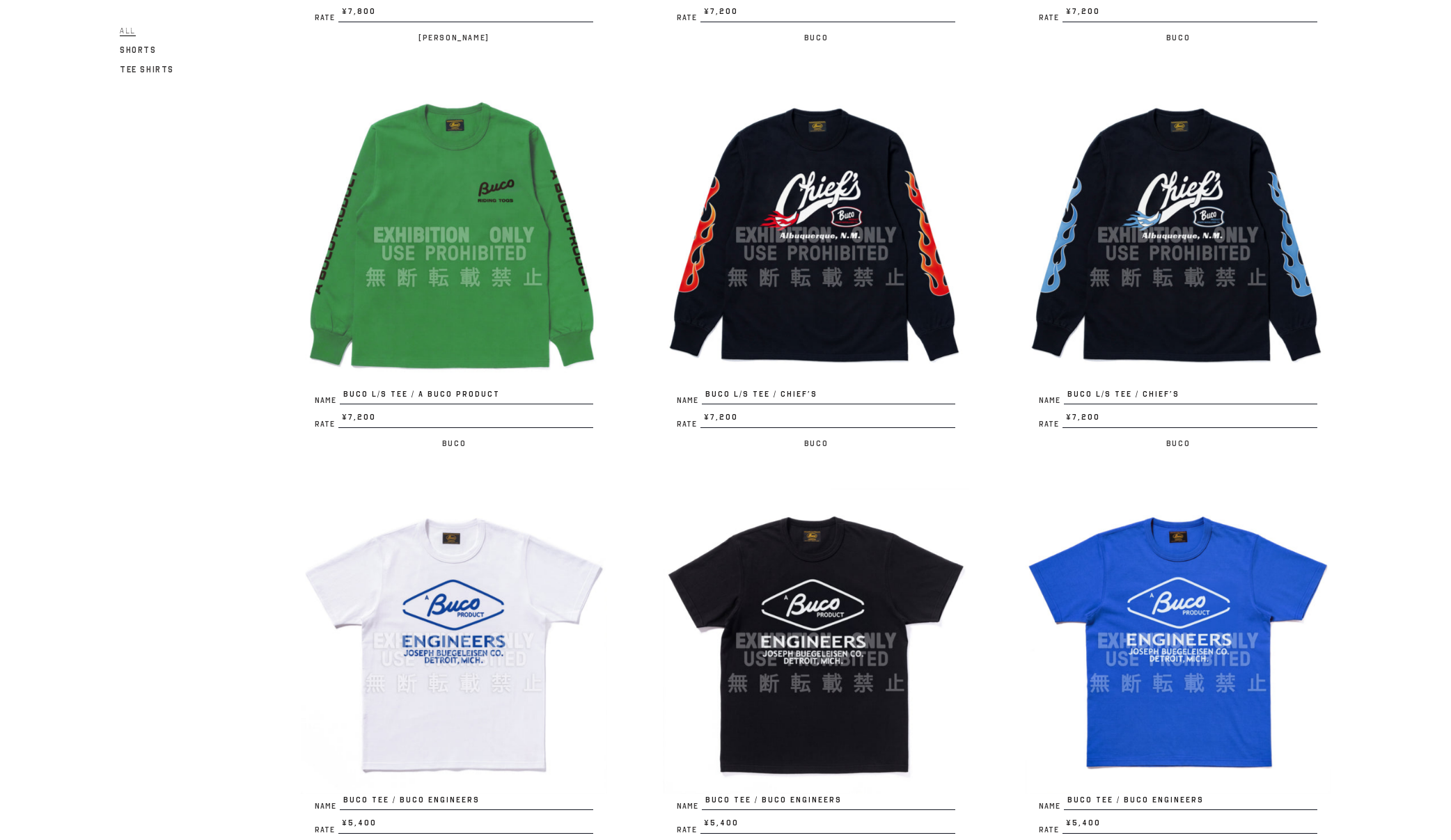
scroll to position [2951, 0]
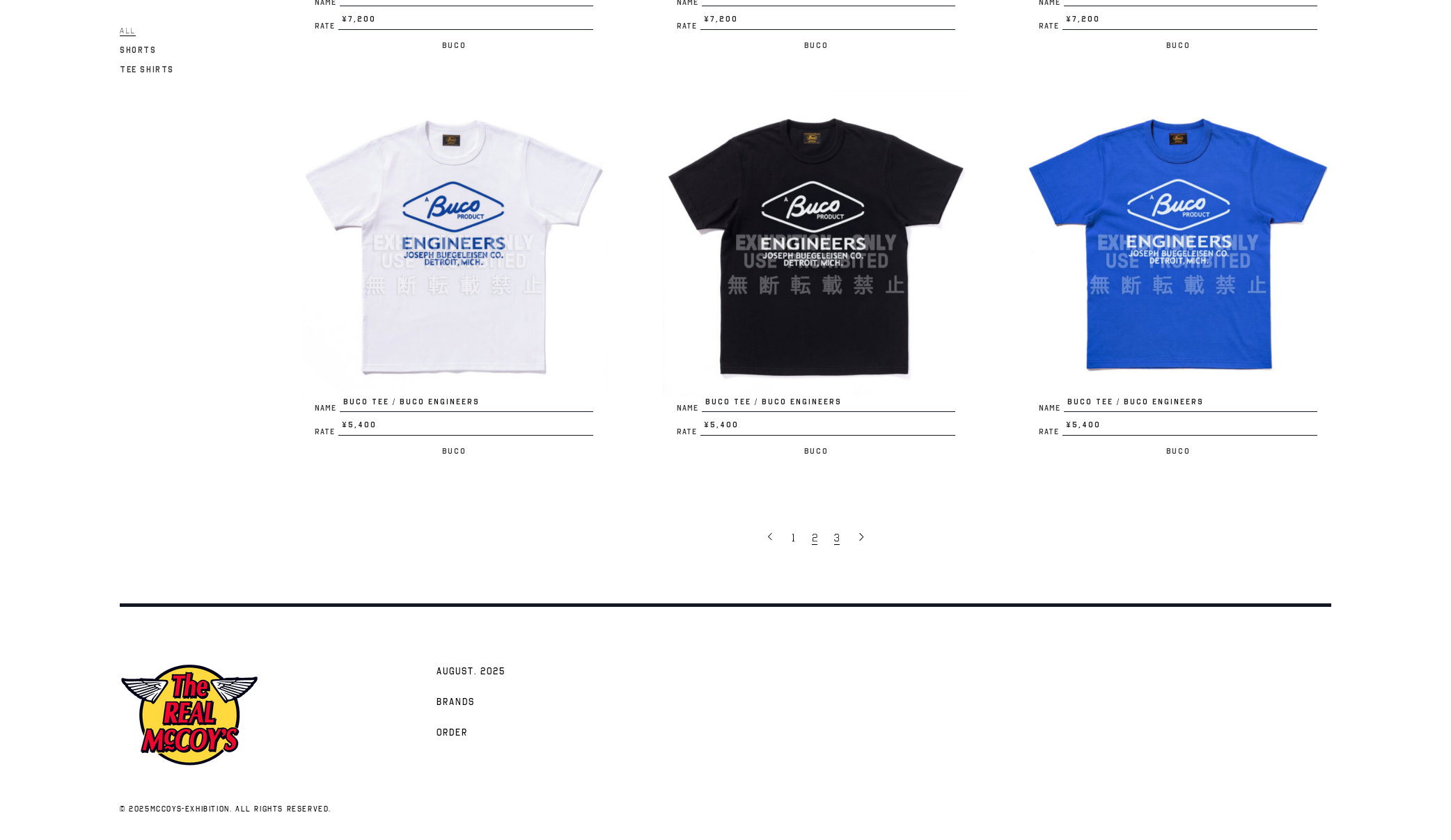
click at [837, 545] on span "3" at bounding box center [837, 538] width 6 height 14
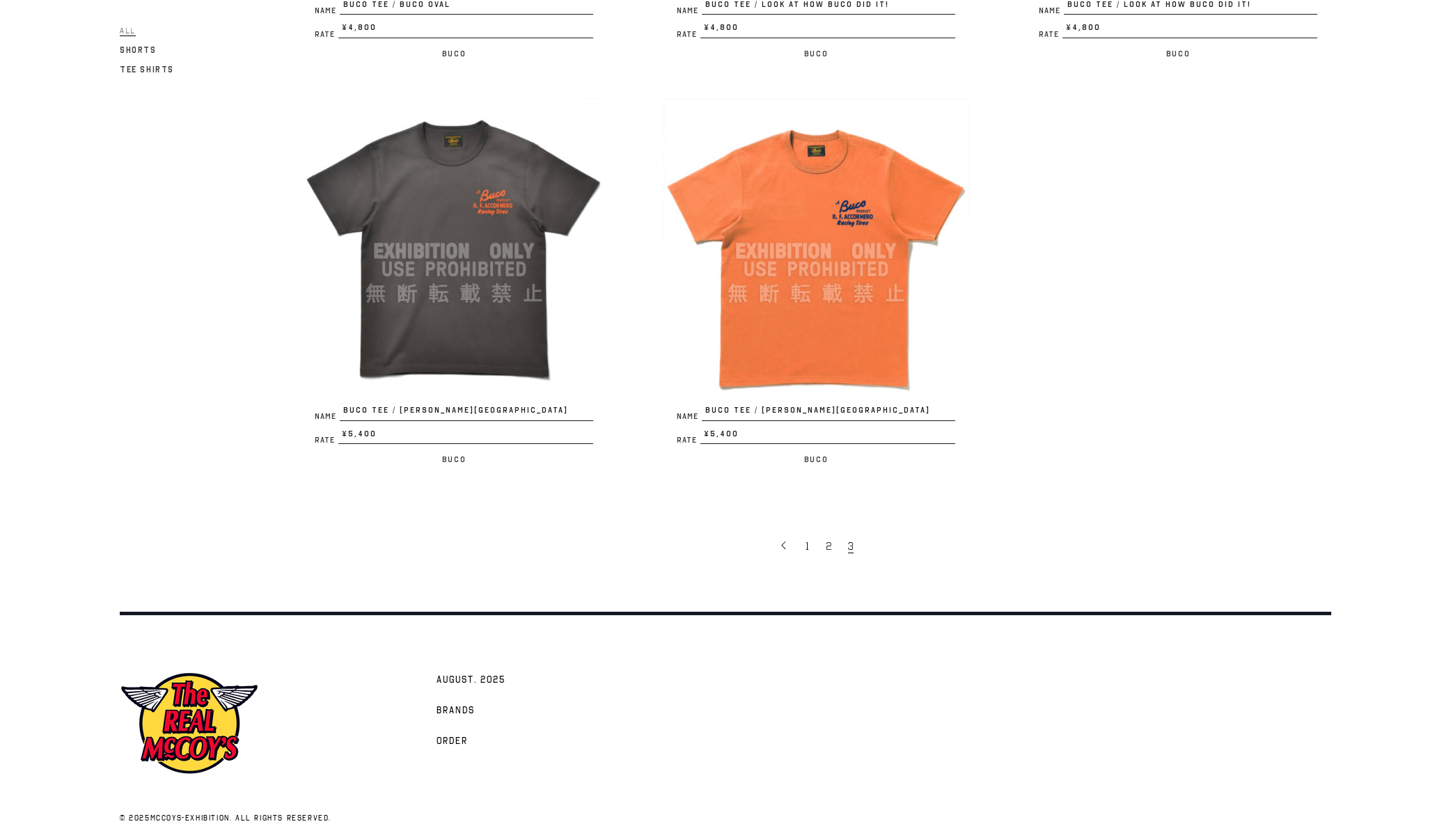
scroll to position [921, 0]
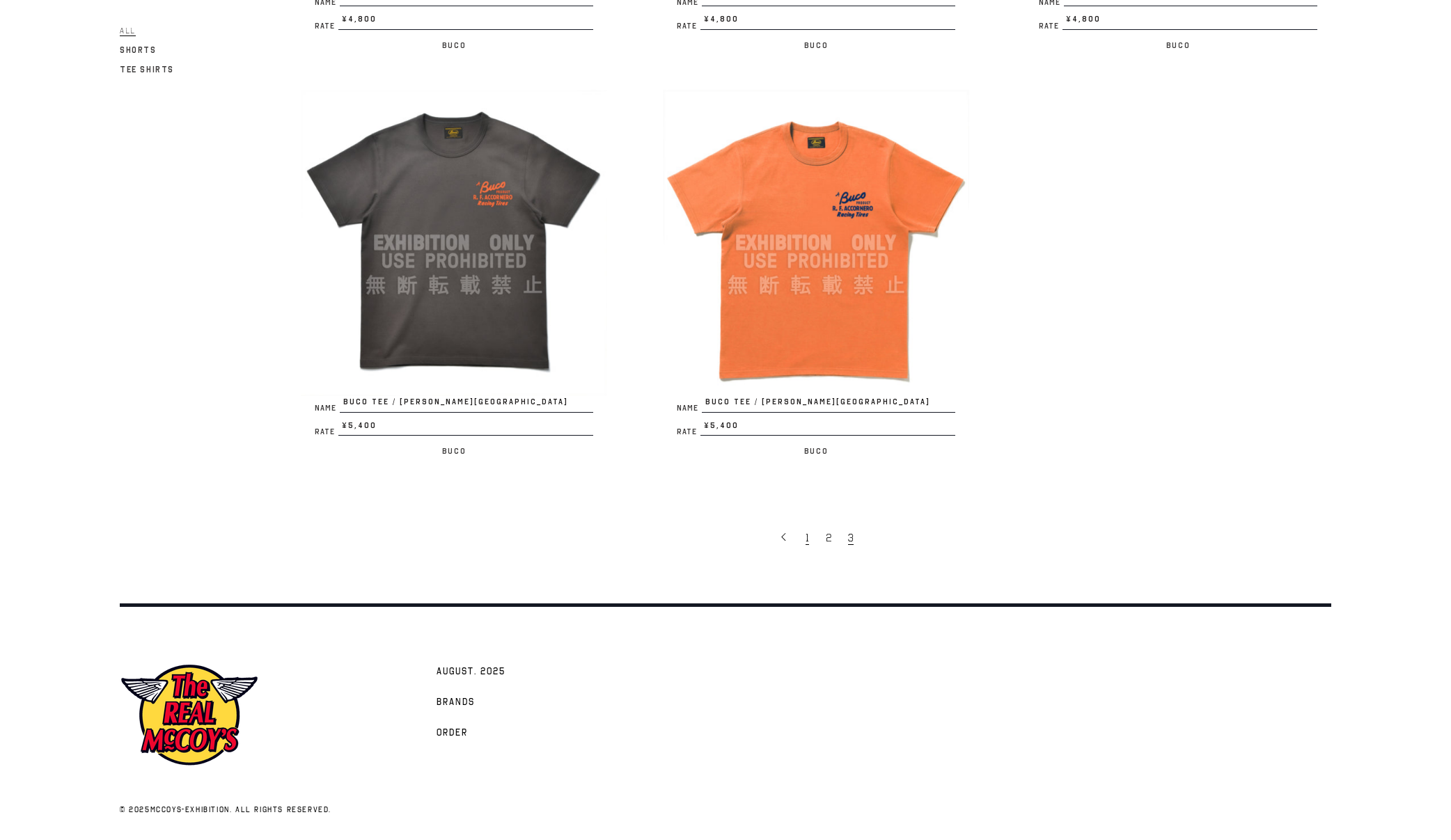
click at [809, 538] on link "1" at bounding box center [809, 537] width 20 height 30
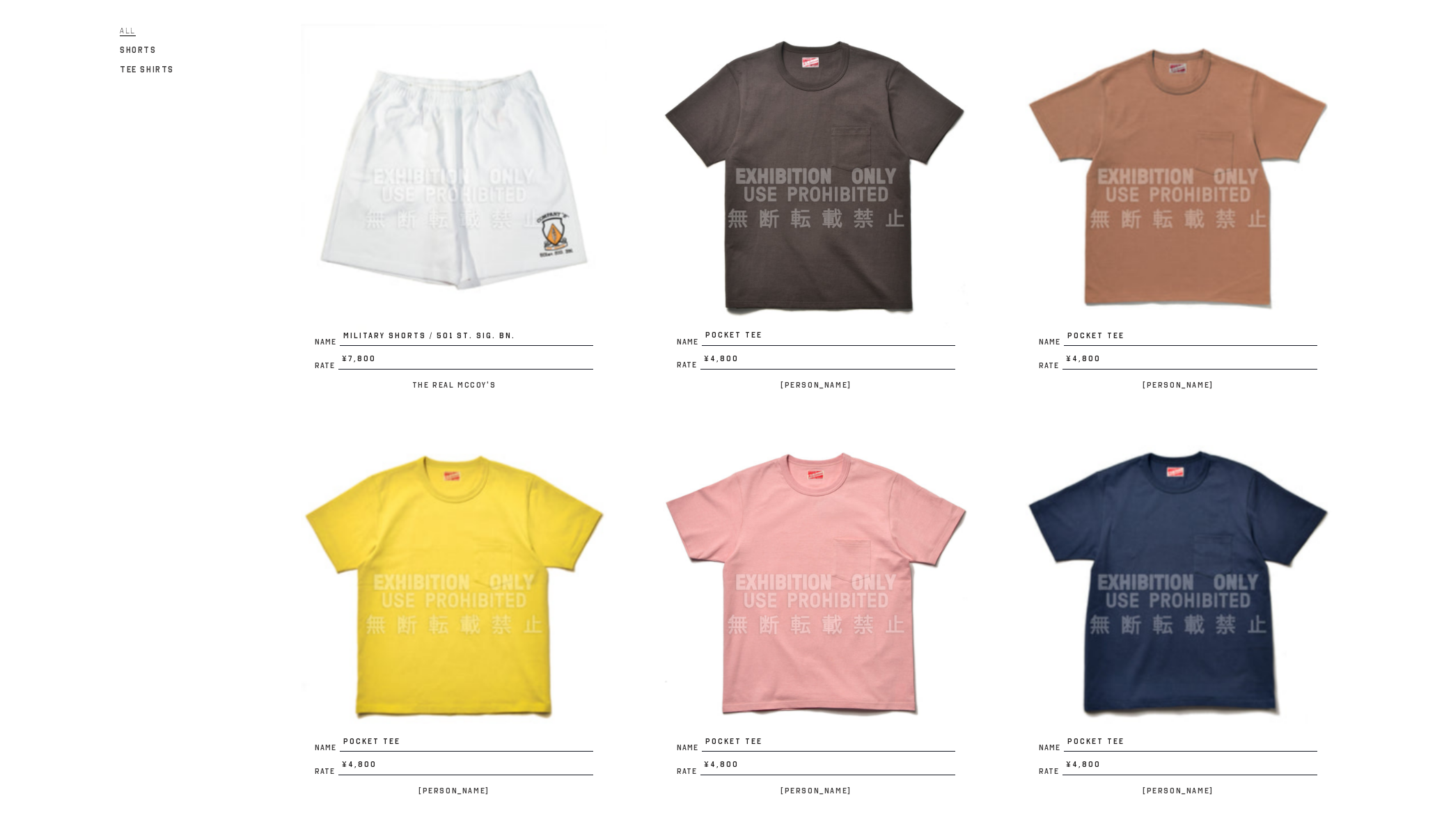
scroll to position [2805, 0]
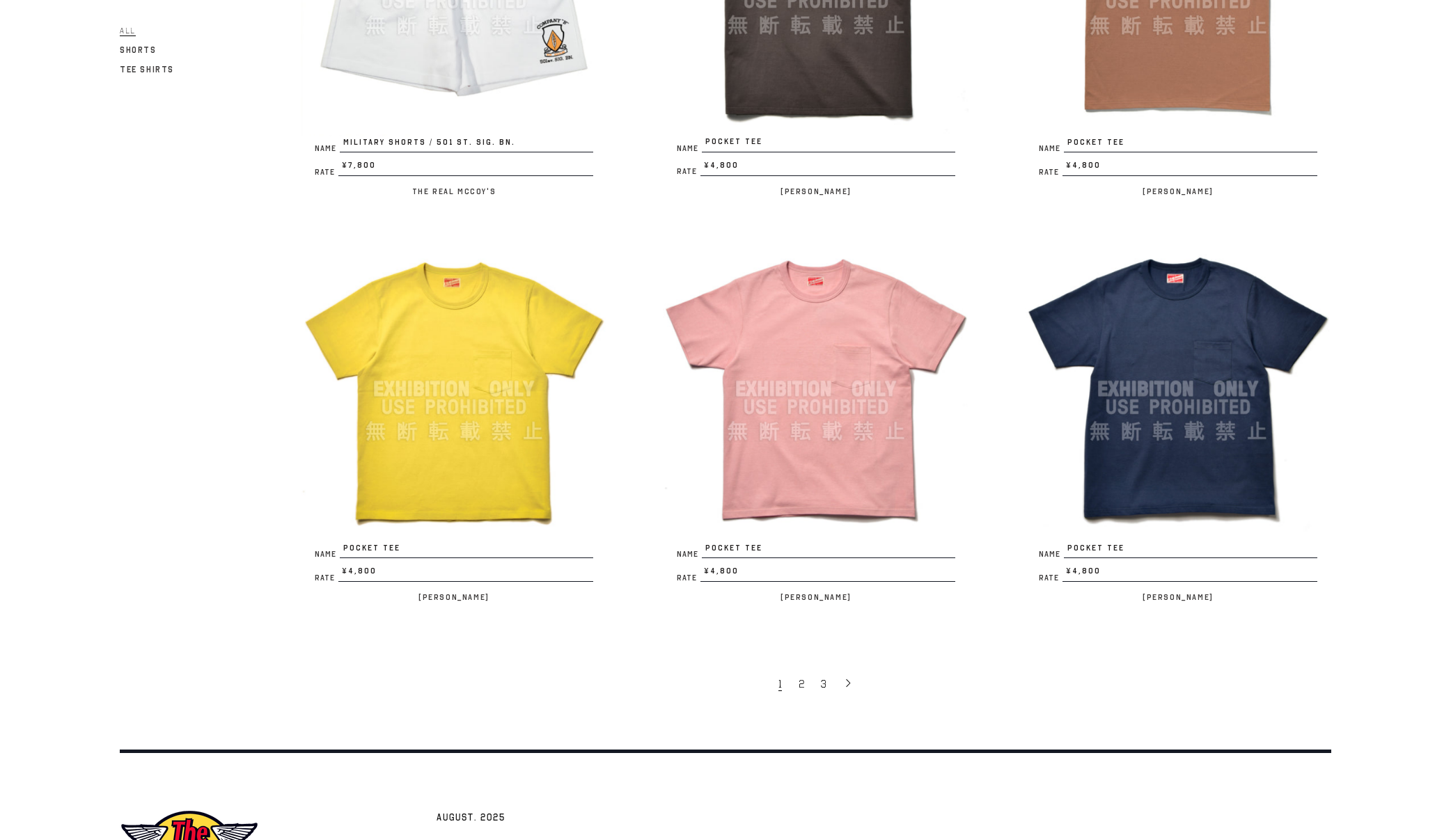
click at [779, 688] on span "1" at bounding box center [780, 684] width 3 height 14
click at [802, 684] on span "2" at bounding box center [802, 684] width 6 height 14
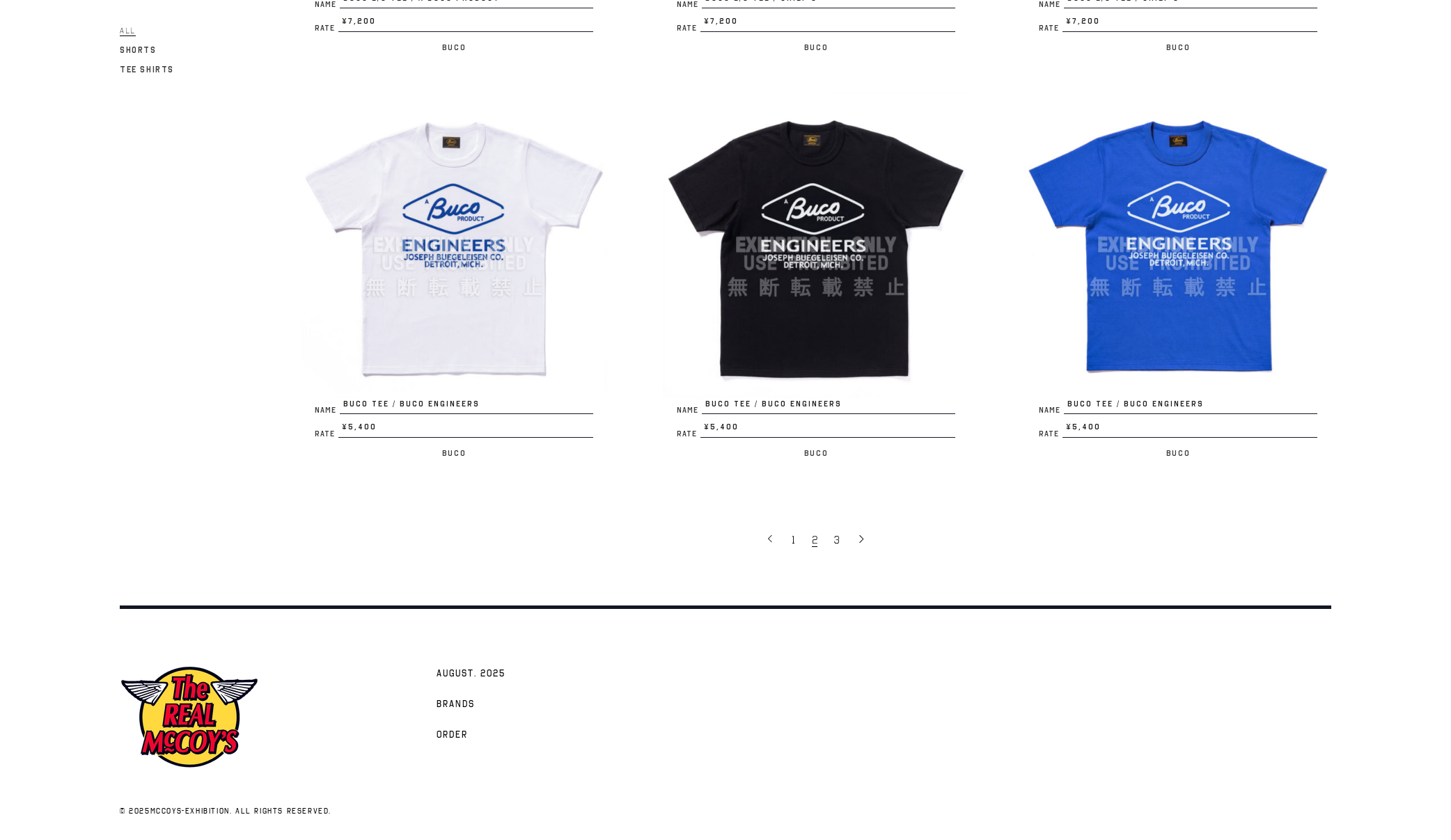
scroll to position [2951, 0]
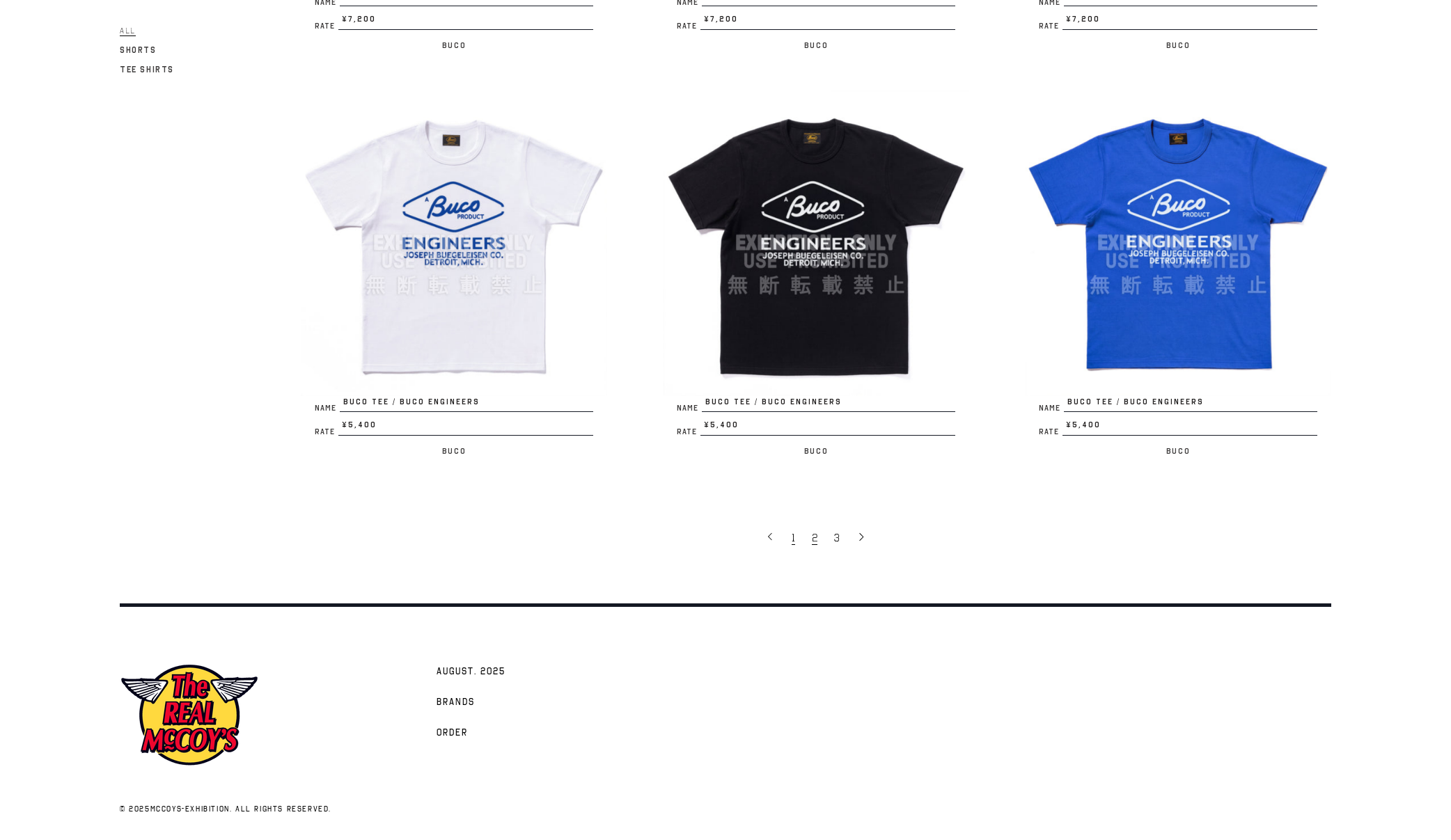
click at [796, 540] on link "1" at bounding box center [795, 537] width 20 height 30
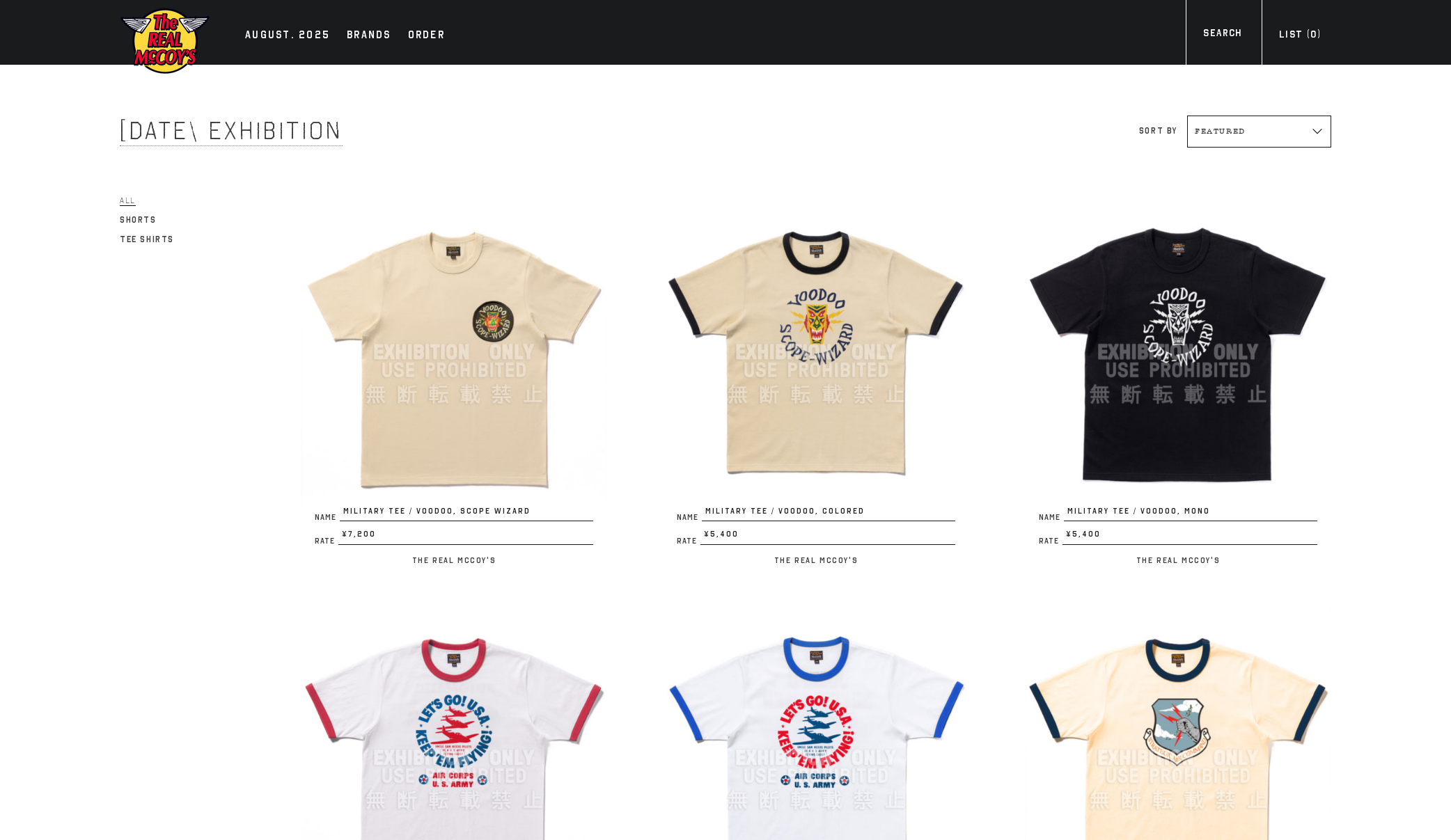
click at [124, 196] on span "All" at bounding box center [128, 201] width 16 height 10
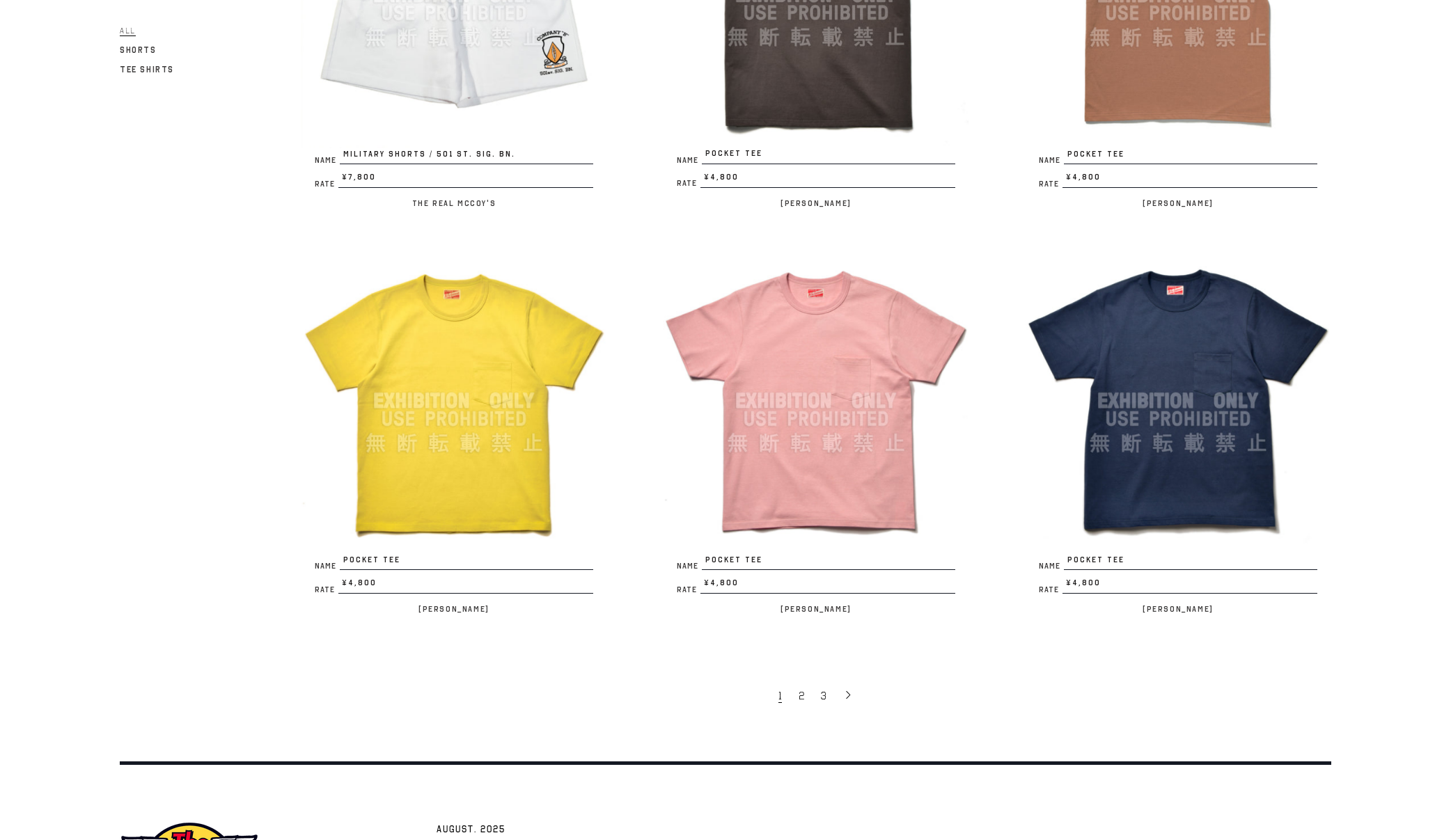
scroll to position [2900, 0]
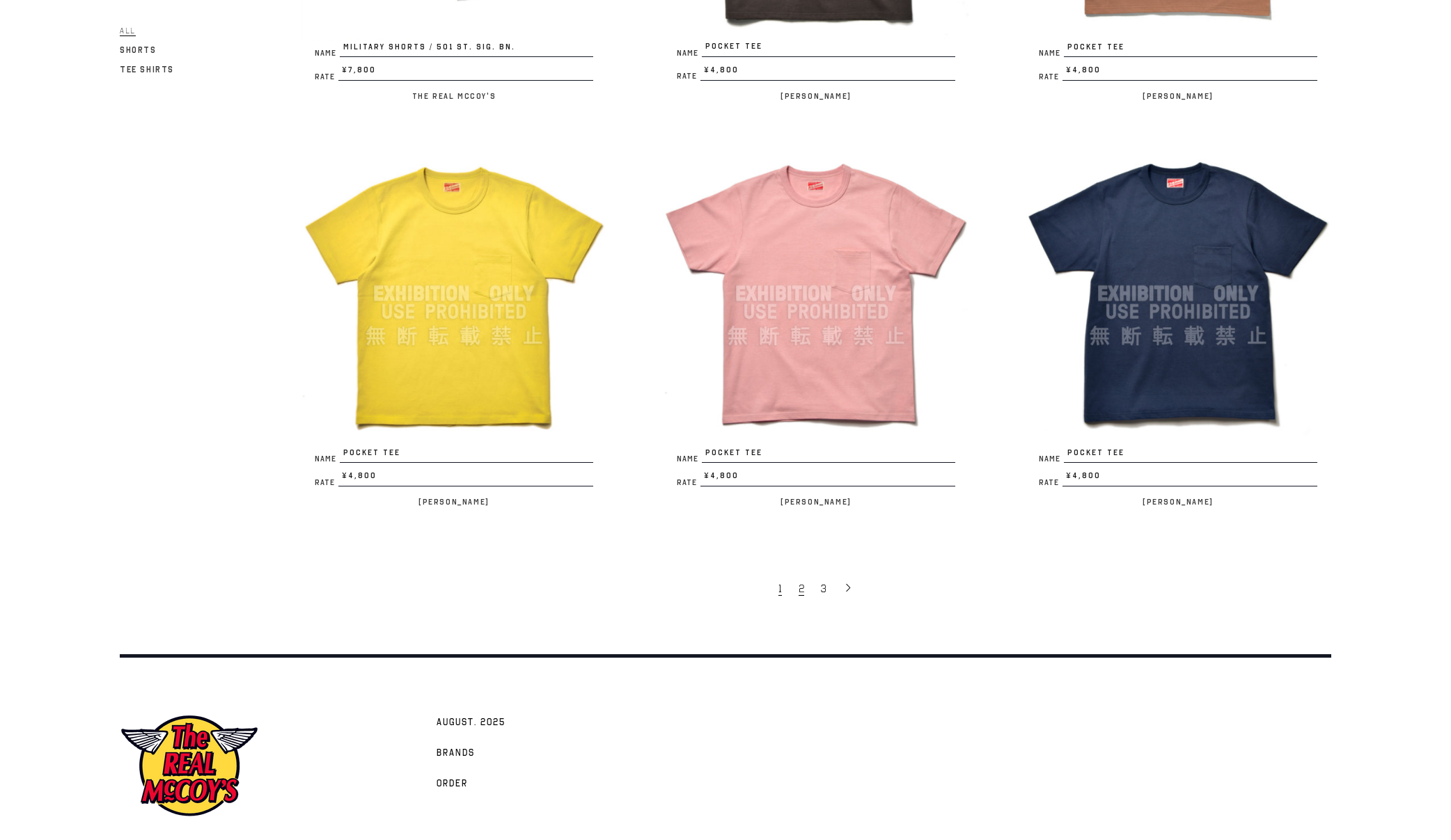
click at [792, 587] on link "2" at bounding box center [802, 588] width 22 height 30
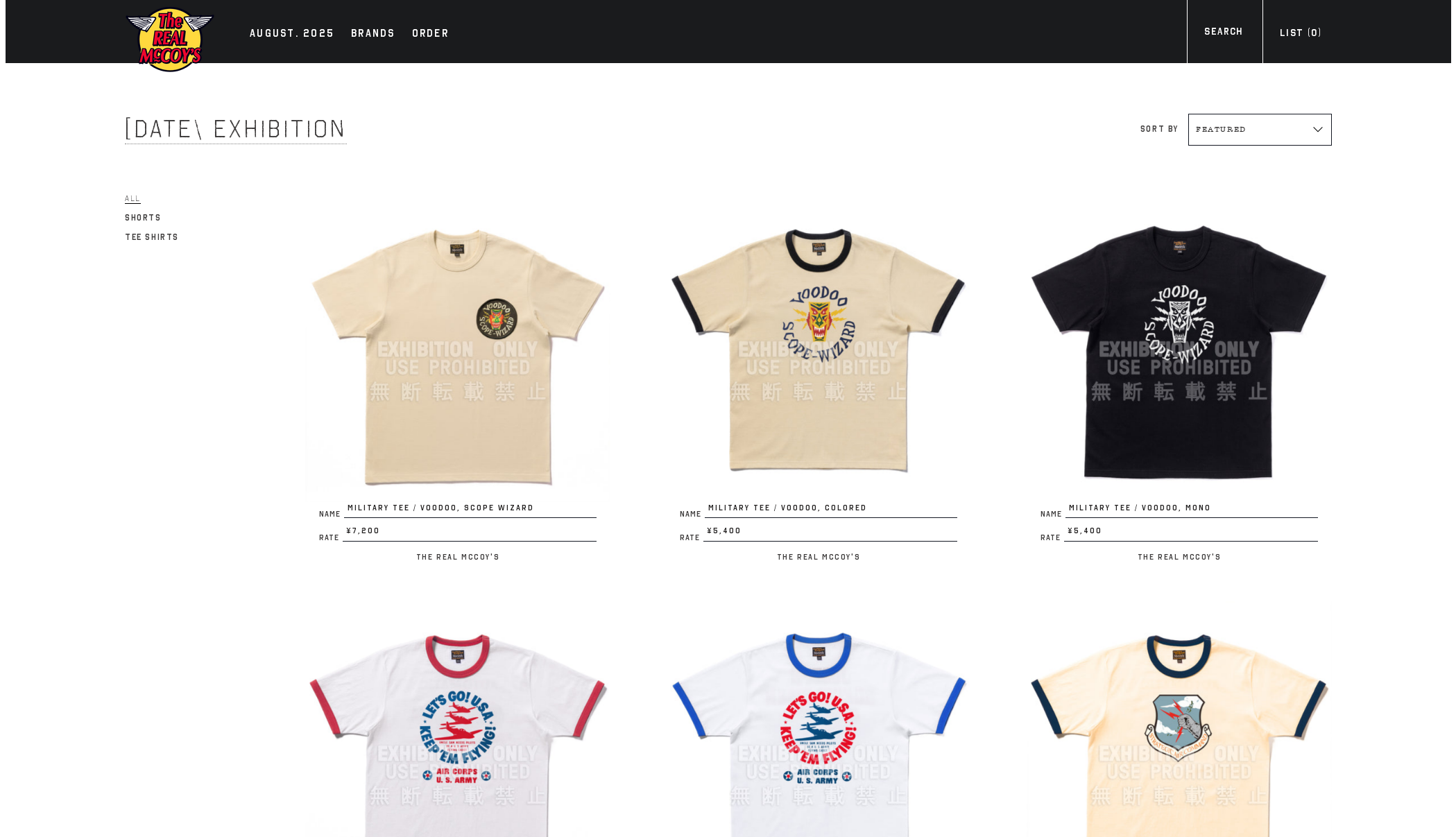
scroll to position [0, 0]
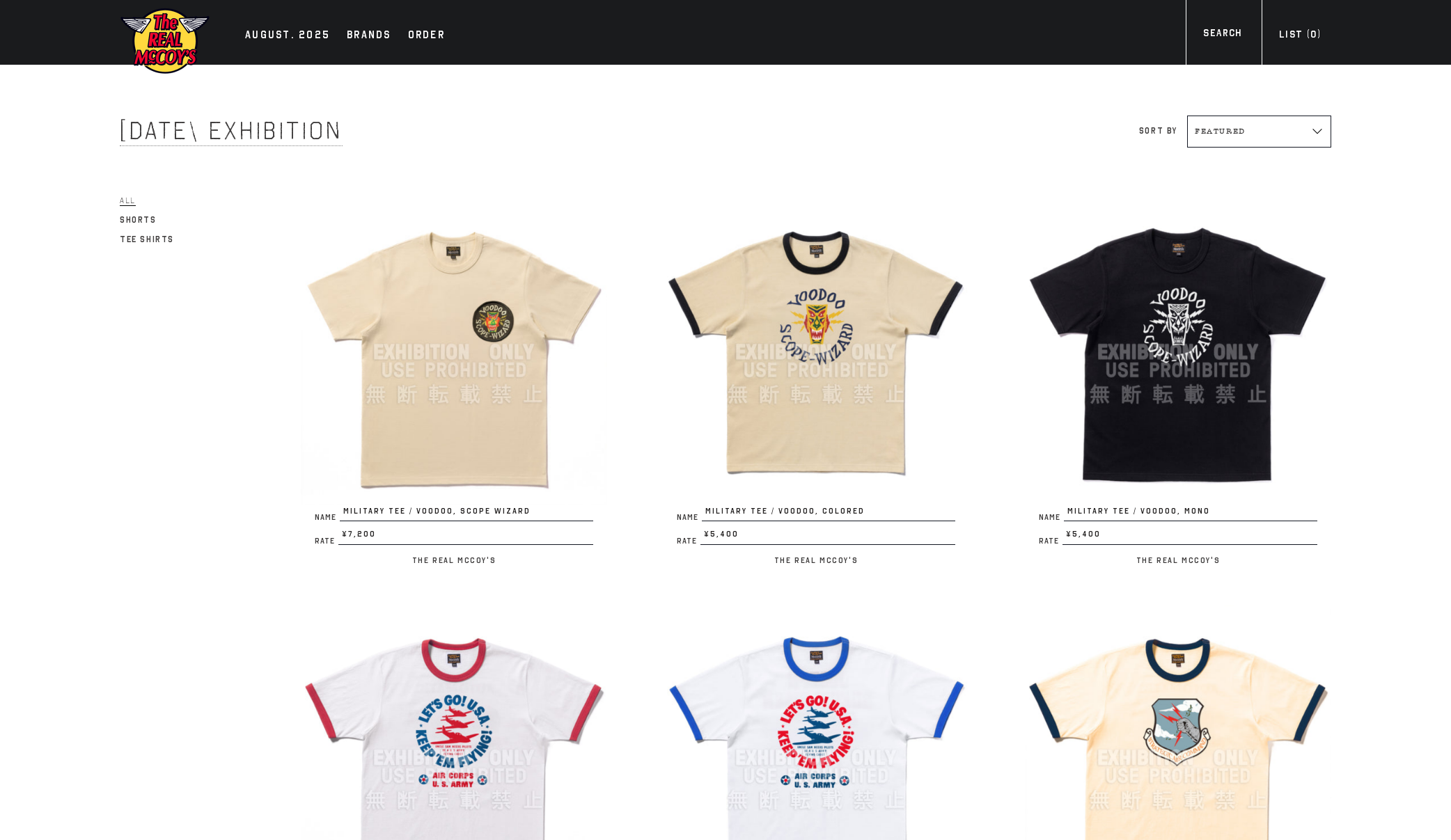
click at [272, 140] on span "[DATE] Exhibition" at bounding box center [231, 131] width 223 height 30
click at [362, 39] on div "Brands" at bounding box center [369, 35] width 45 height 19
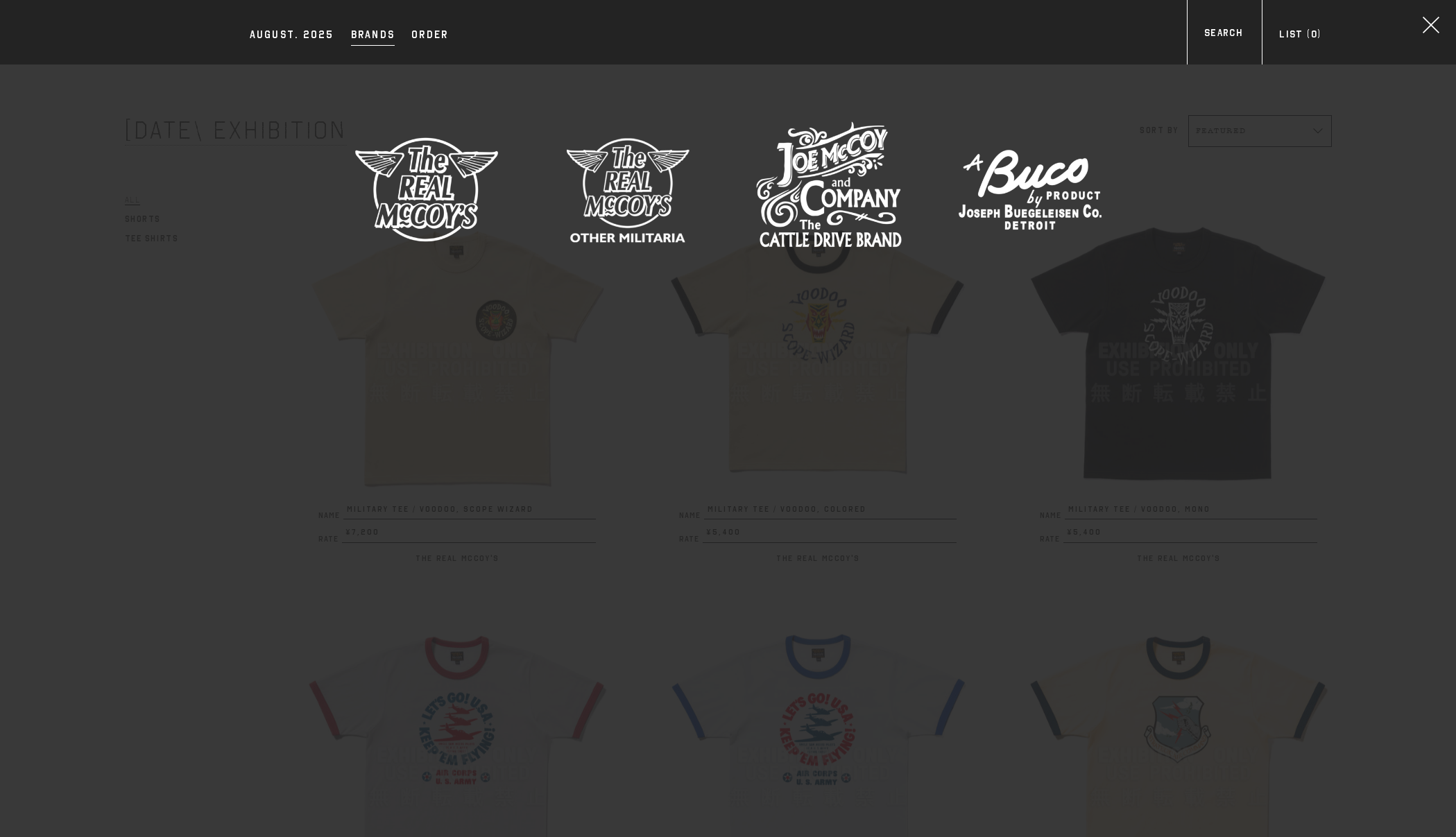
click at [241, 290] on div "AUGUST. 2025 Brands Order Search Brands The Real McCoy's Buco" at bounding box center [728, 483] width 1456 height 837
click at [259, 215] on div at bounding box center [728, 193] width 1208 height 151
drag, startPoint x: 167, startPoint y: 196, endPoint x: 177, endPoint y: 156, distance: 41.2
click at [172, 188] on div at bounding box center [728, 193] width 1208 height 151
click at [278, 45] on div "AUGUST. 2025" at bounding box center [292, 35] width 85 height 19
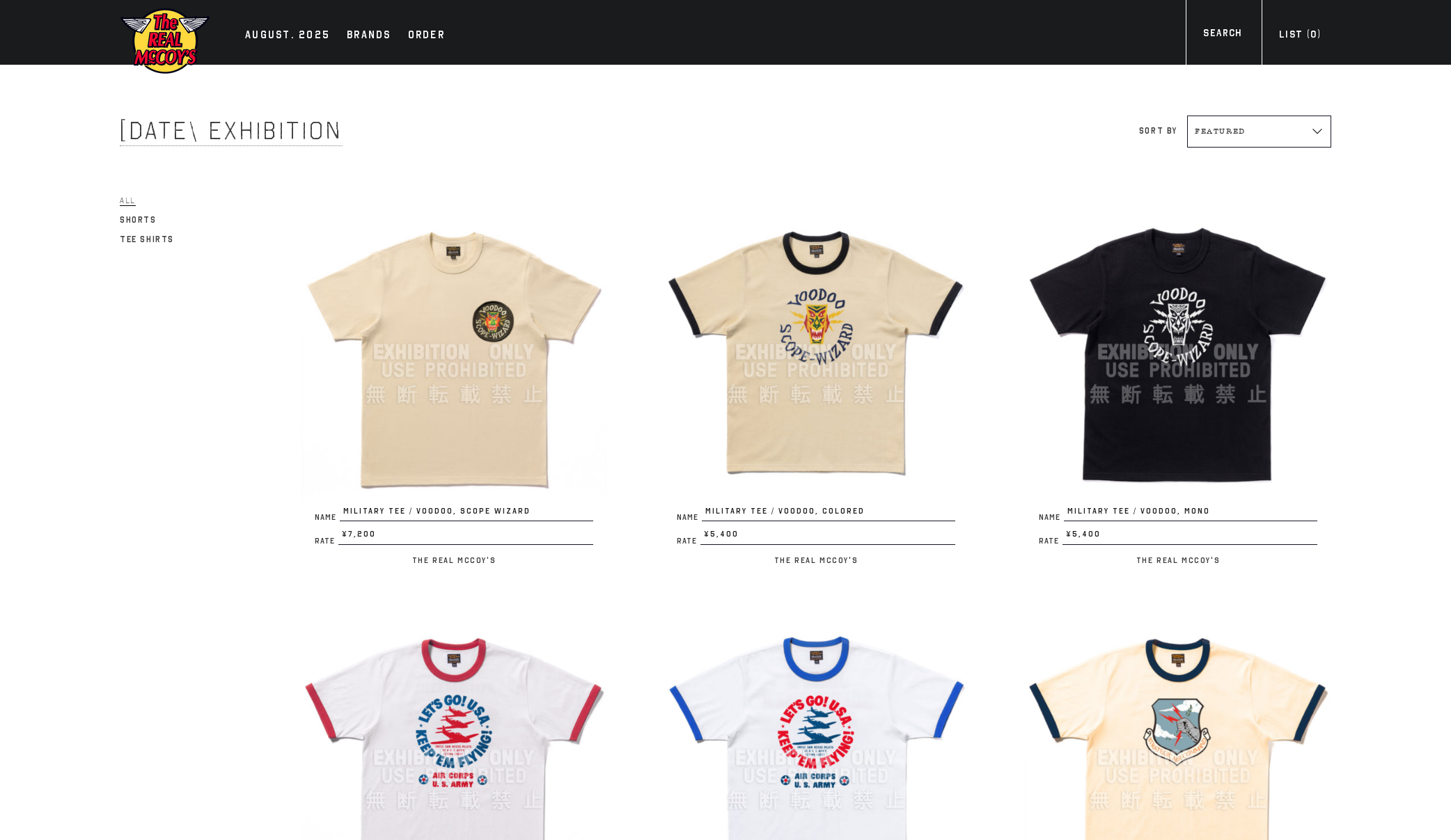
click at [338, 142] on span "[DATE] Exhibition" at bounding box center [231, 131] width 223 height 30
click at [265, 40] on div "AUGUST. 2025" at bounding box center [287, 35] width 85 height 19
click at [188, 40] on img at bounding box center [165, 41] width 90 height 68
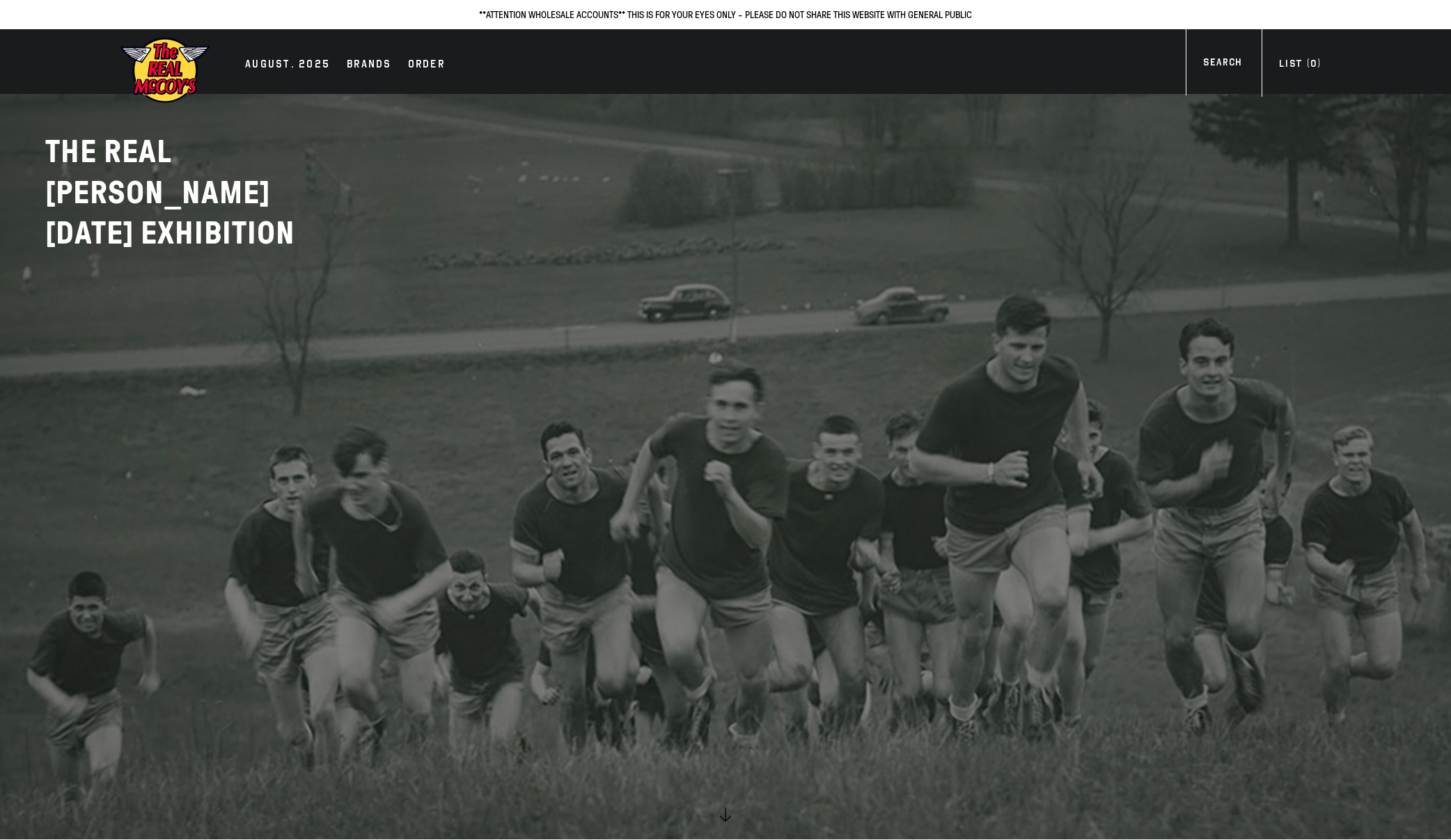
scroll to position [3, 0]
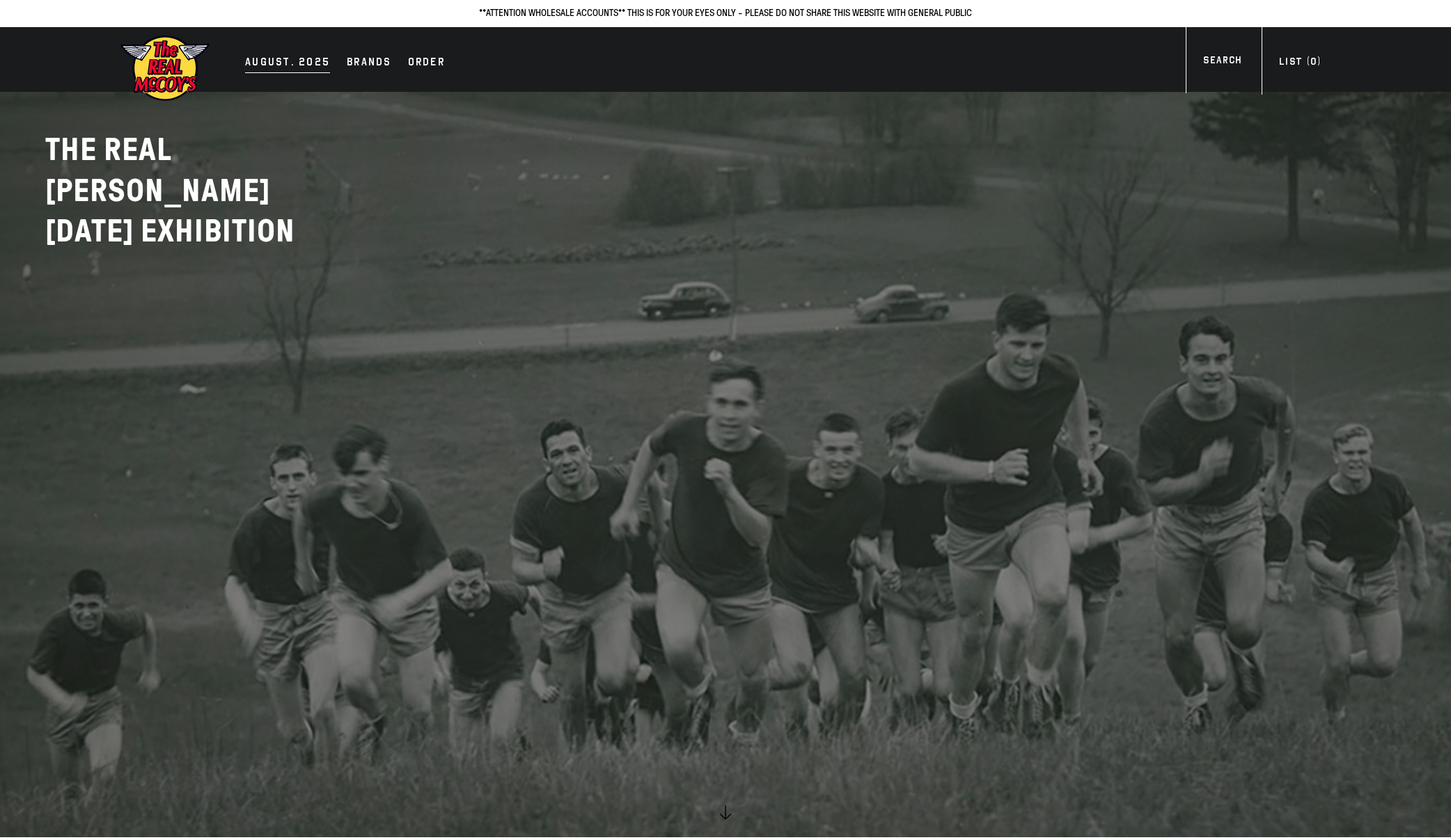
click at [279, 60] on div "AUGUST. 2025" at bounding box center [287, 62] width 85 height 19
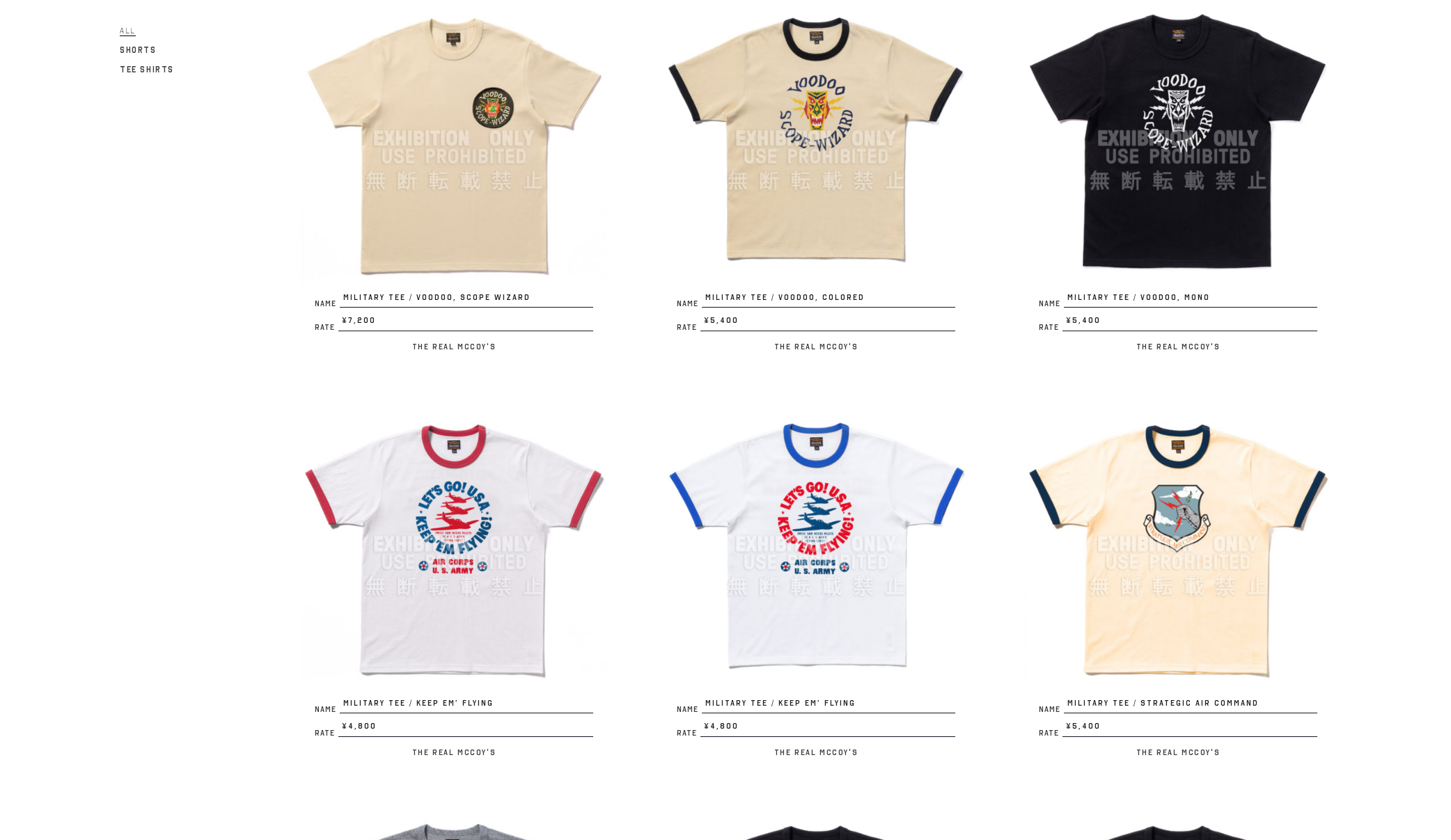
scroll to position [213, 0]
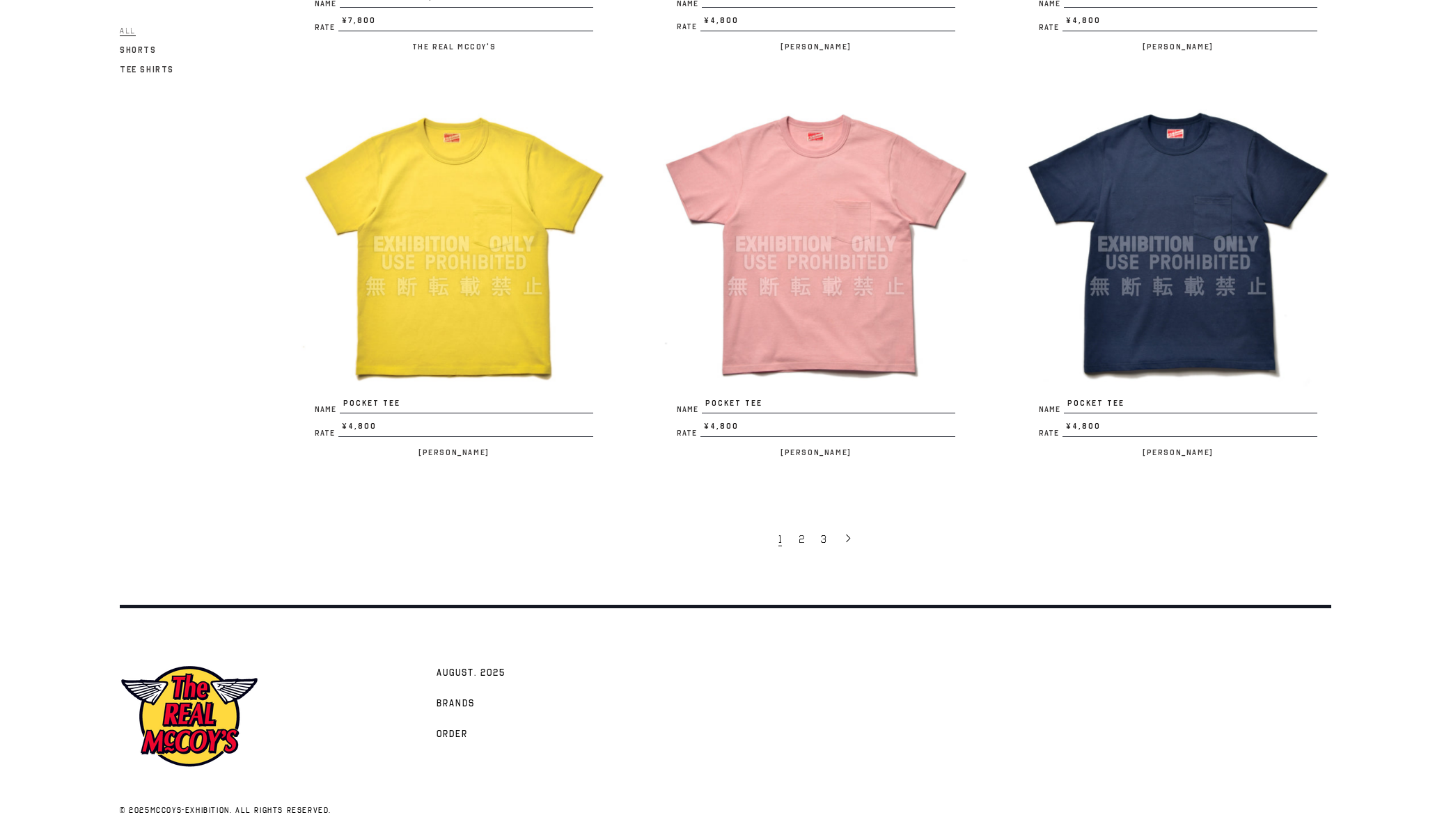
scroll to position [2951, 0]
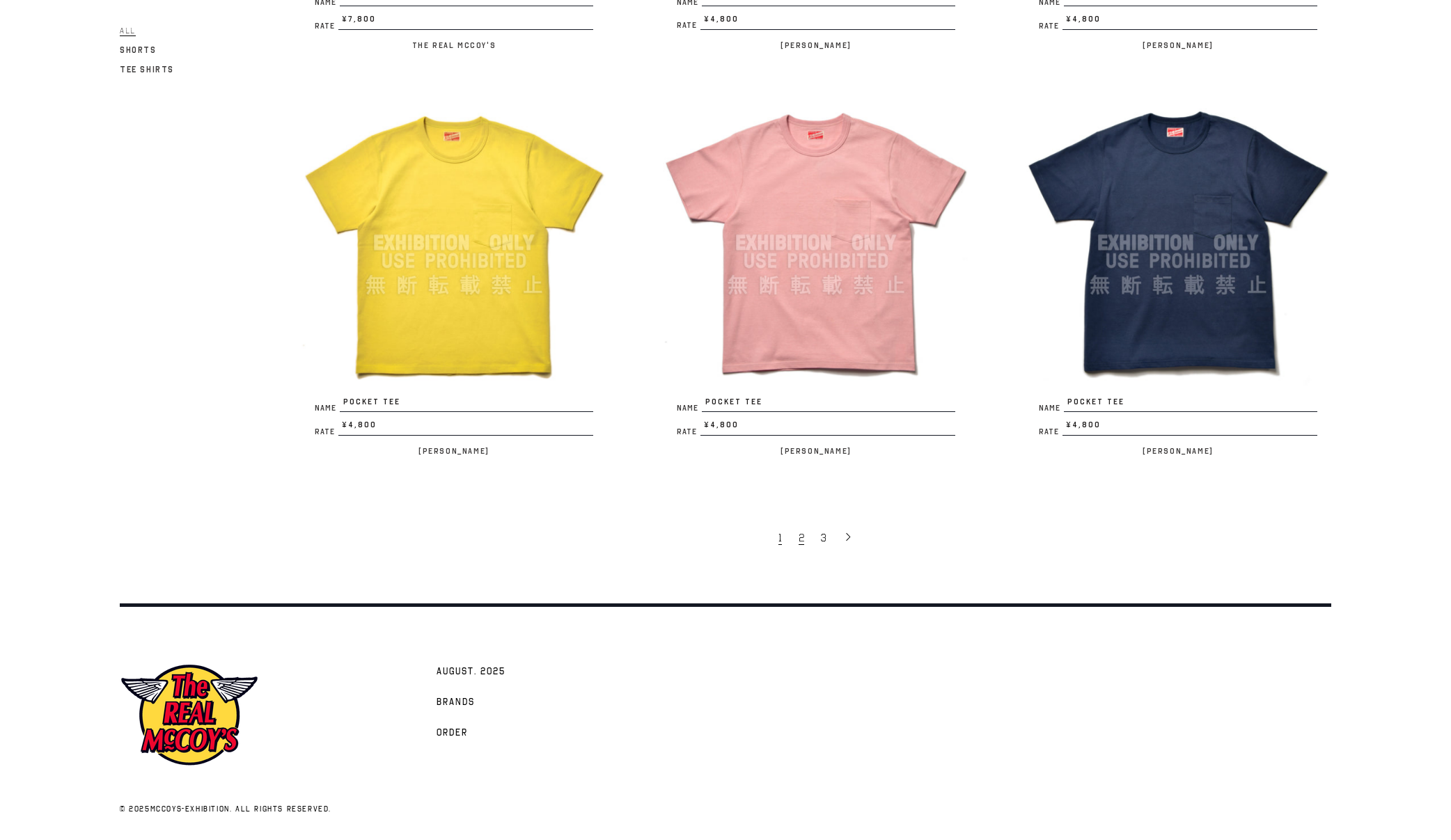
click at [806, 538] on link "2" at bounding box center [802, 537] width 22 height 30
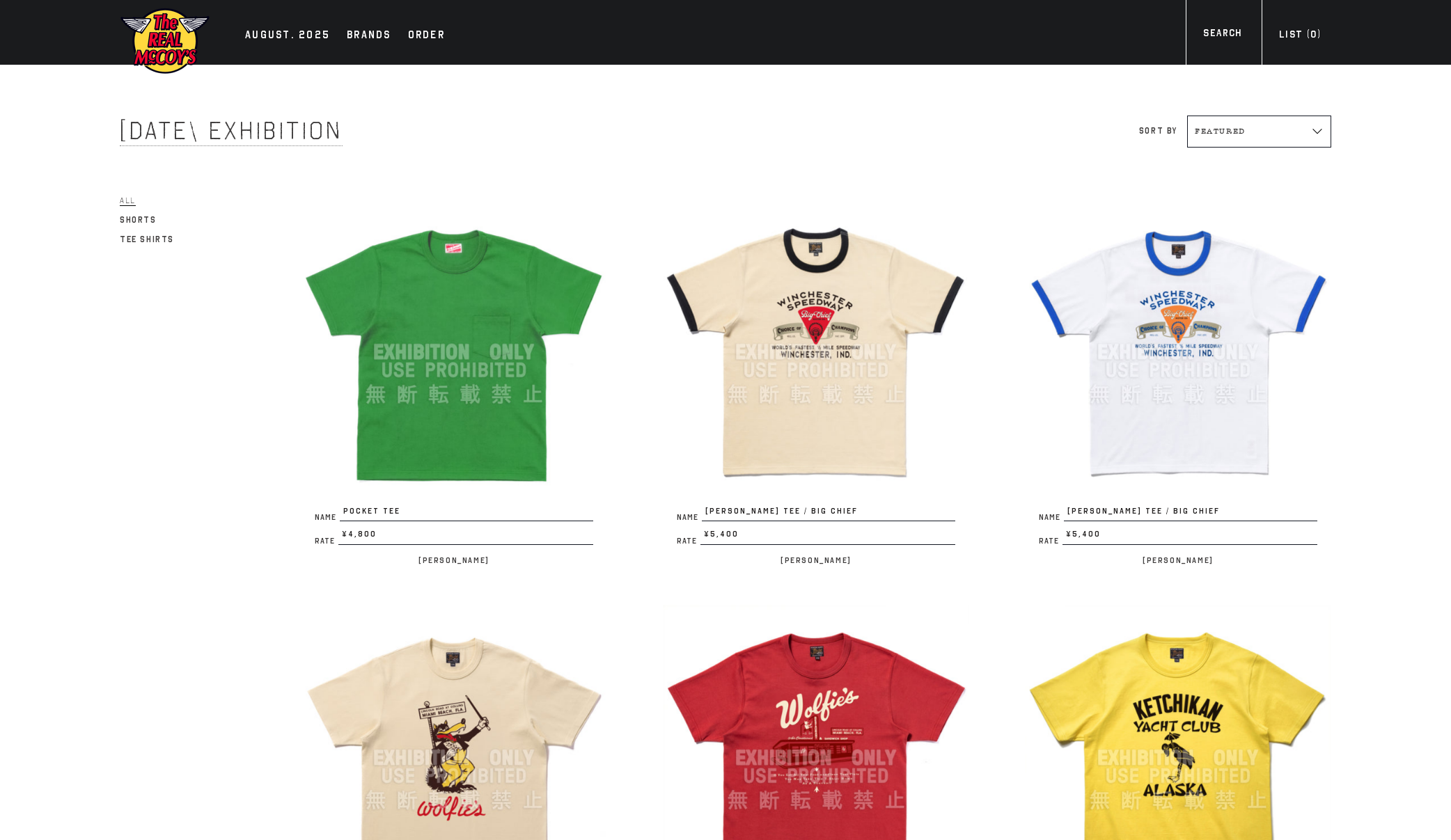
click at [146, 57] on img at bounding box center [165, 41] width 90 height 68
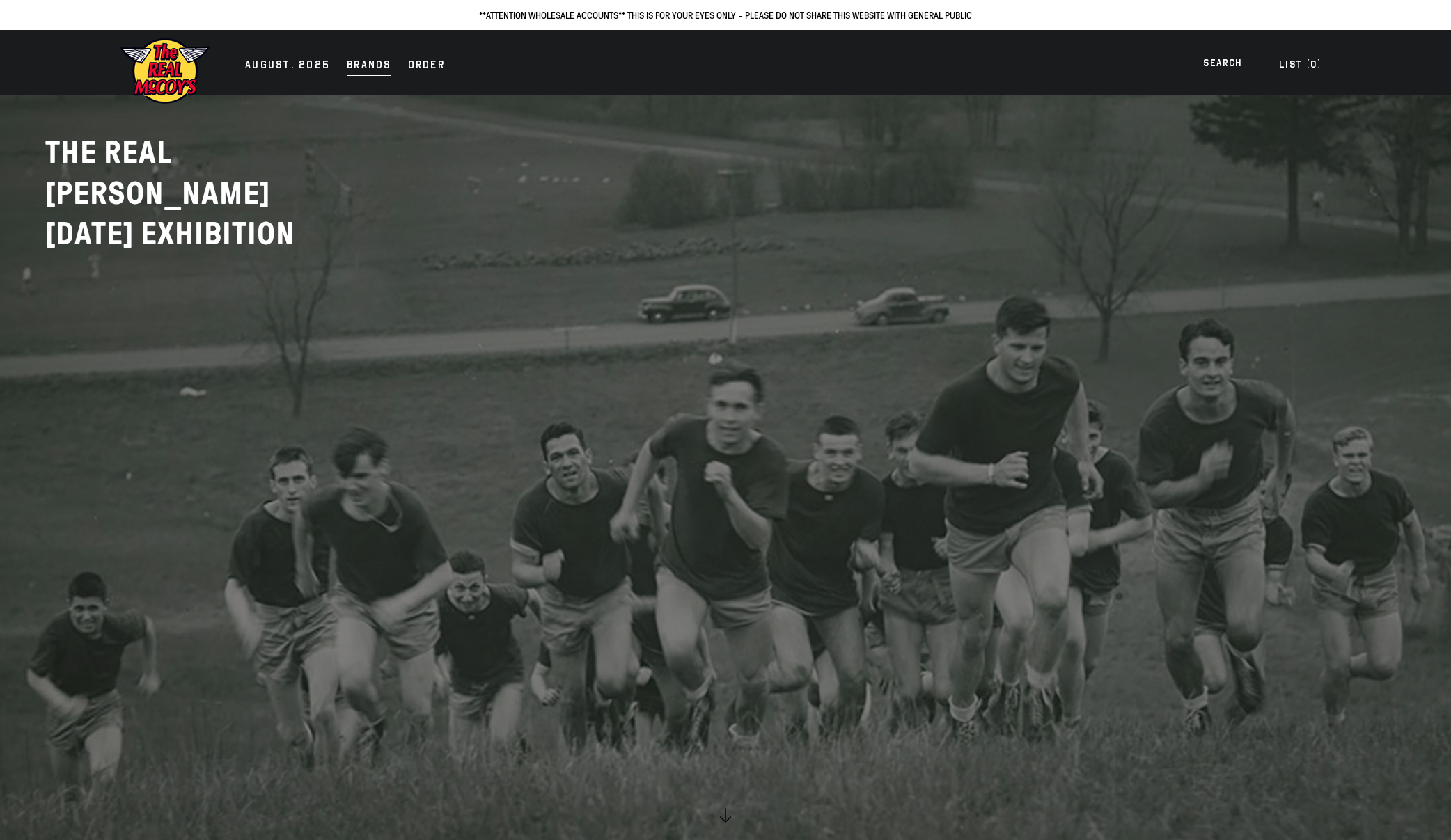
click at [347, 66] on div "Brands" at bounding box center [369, 66] width 45 height 19
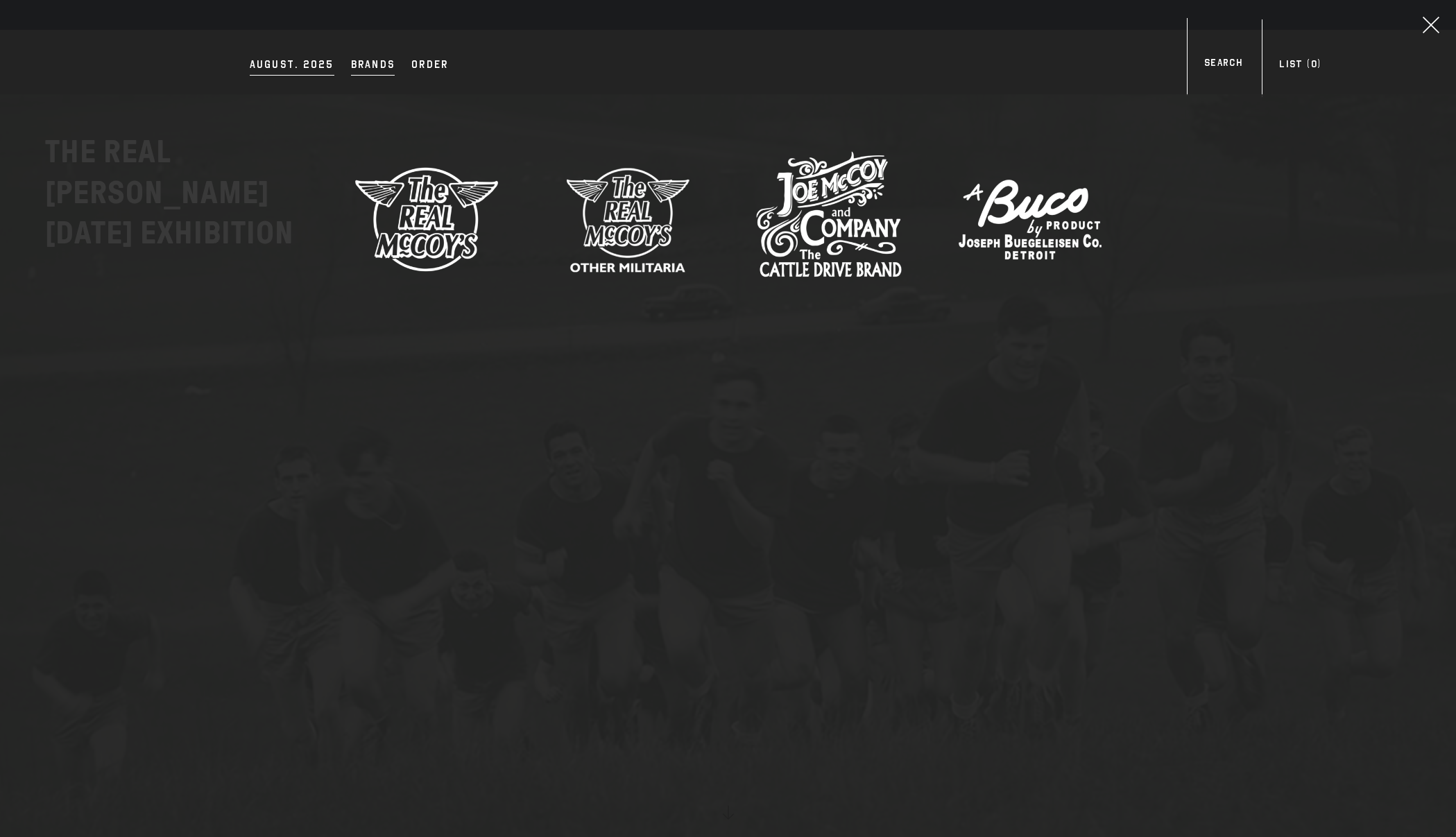
click at [280, 64] on div "AUGUST. 2025" at bounding box center [292, 66] width 85 height 19
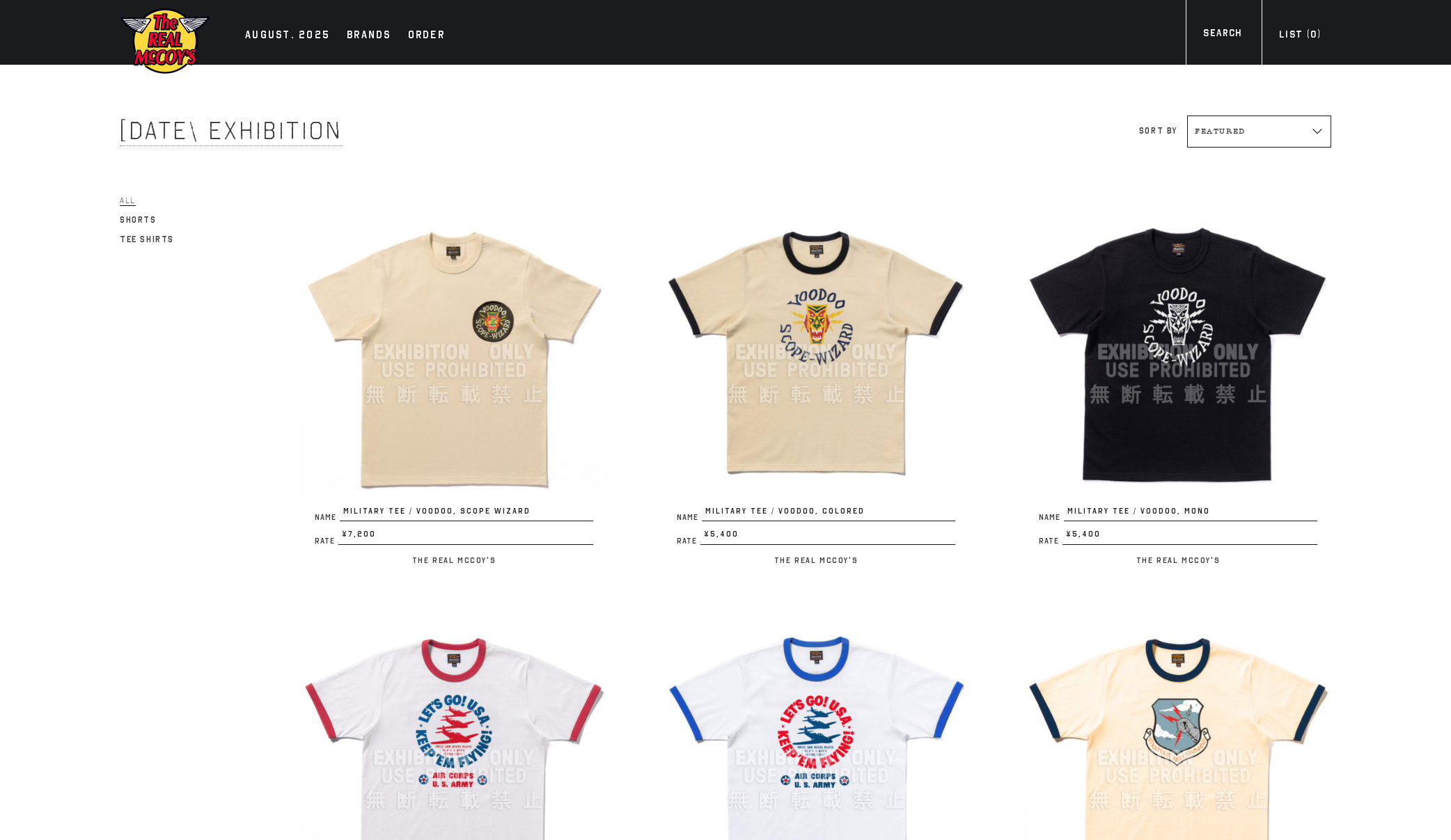
click at [130, 202] on span "All" at bounding box center [128, 201] width 16 height 10
click at [207, 46] on img at bounding box center [165, 41] width 90 height 68
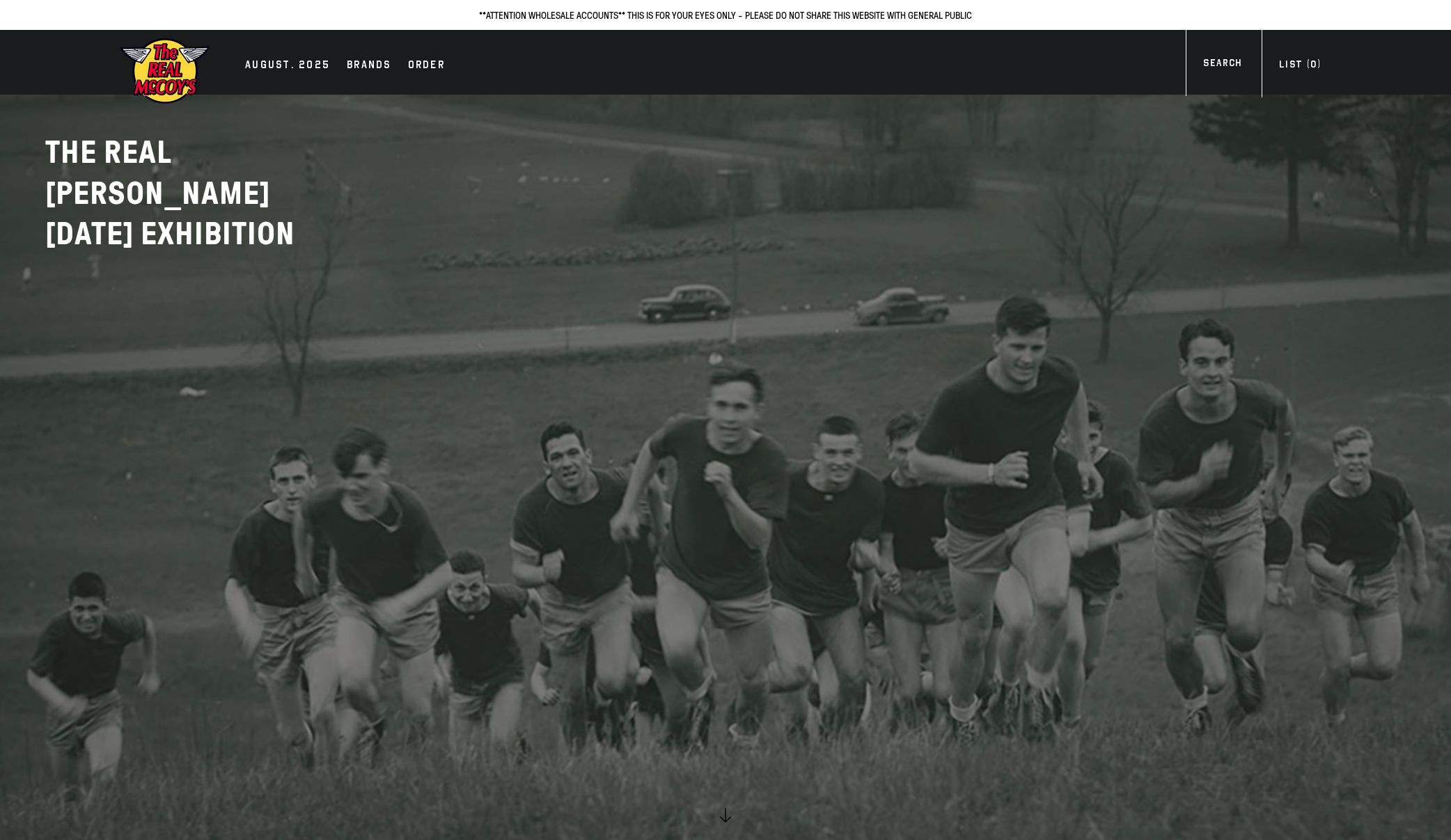
click at [182, 59] on img at bounding box center [165, 71] width 90 height 68
click at [165, 79] on img at bounding box center [165, 71] width 90 height 68
click at [1277, 68] on link "List ( 0 )" at bounding box center [1300, 67] width 77 height 19
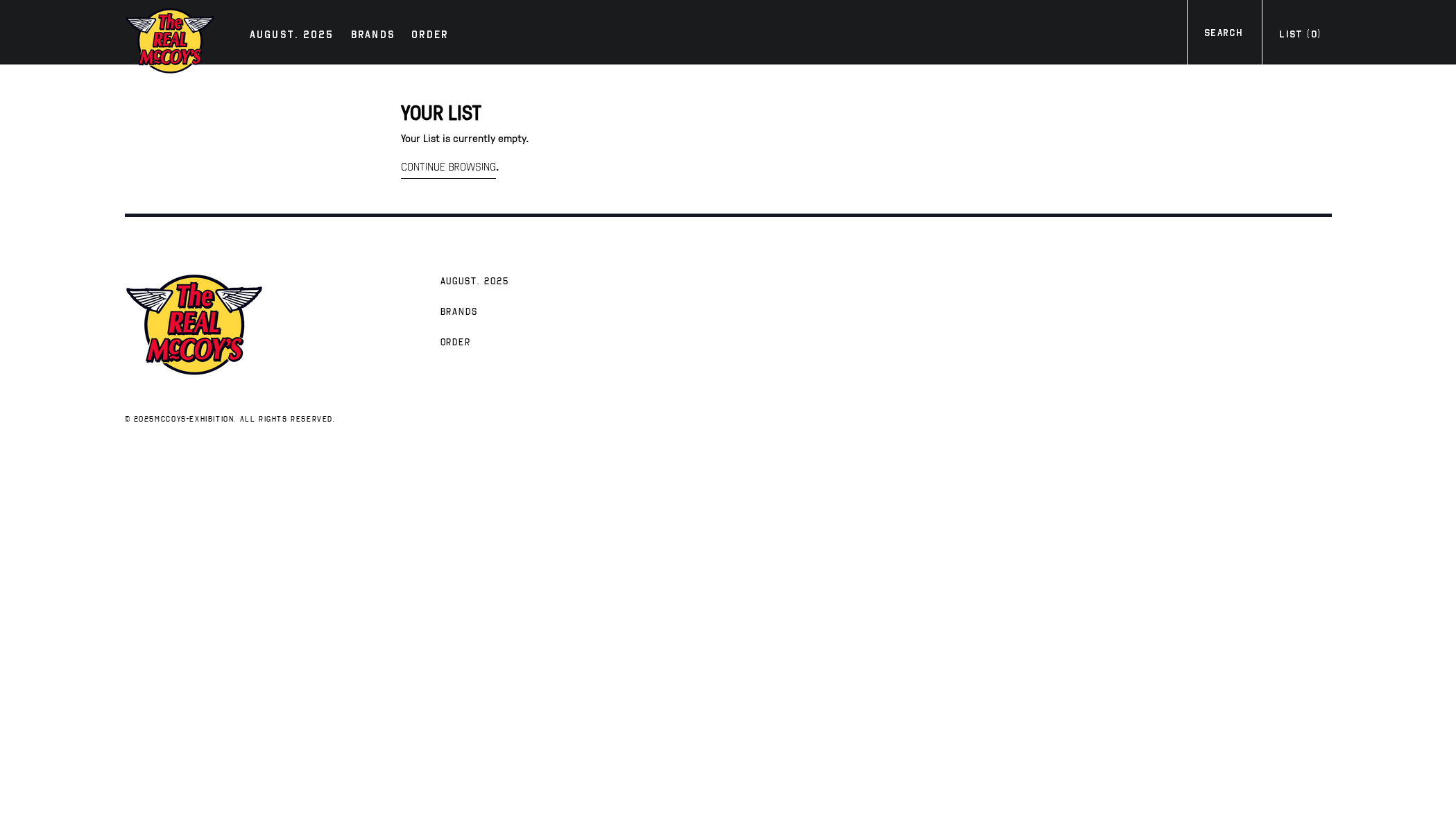
click at [190, 47] on img at bounding box center [169, 40] width 90 height 68
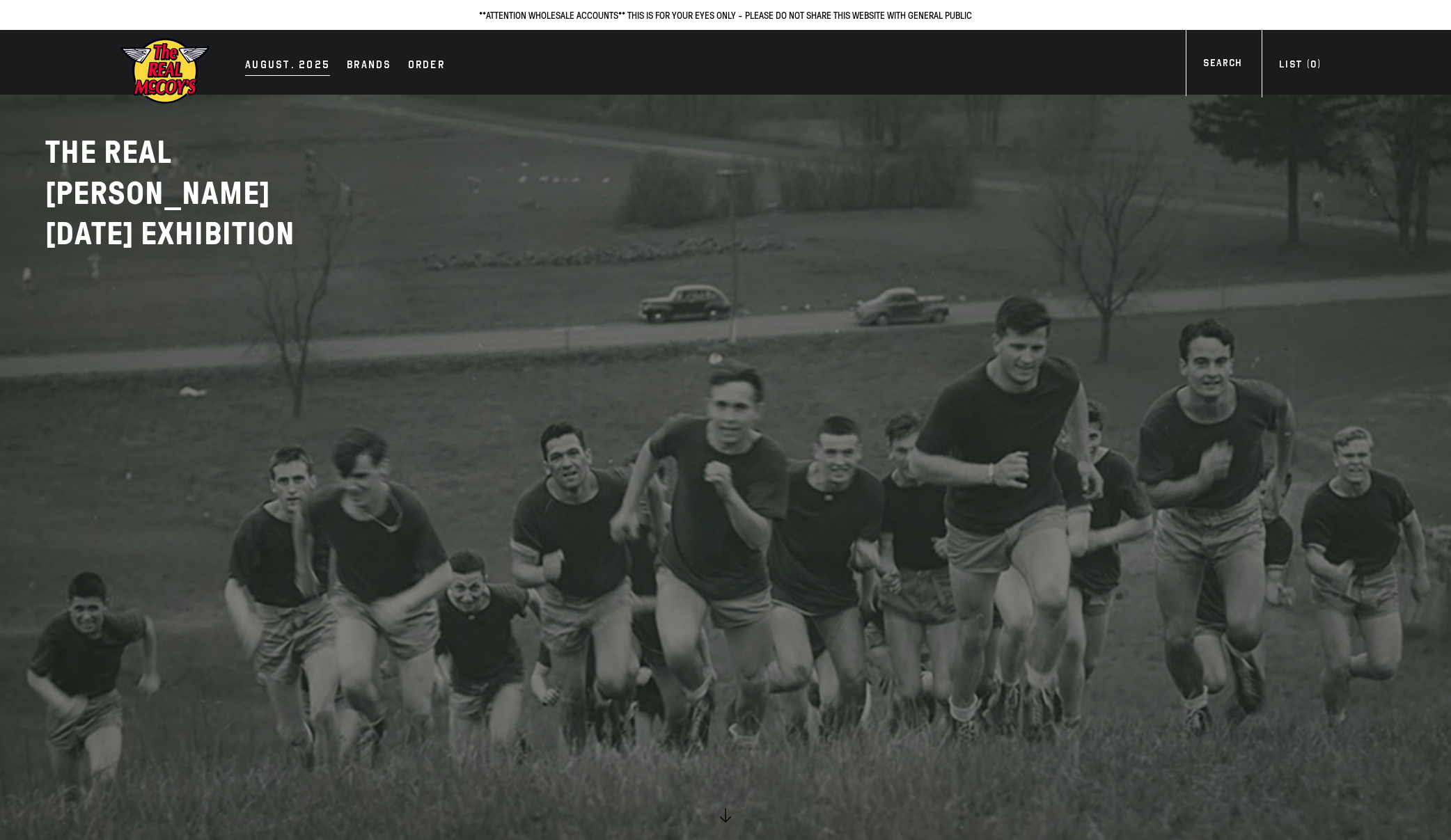
click at [283, 58] on div "AUGUST. 2025" at bounding box center [287, 66] width 85 height 19
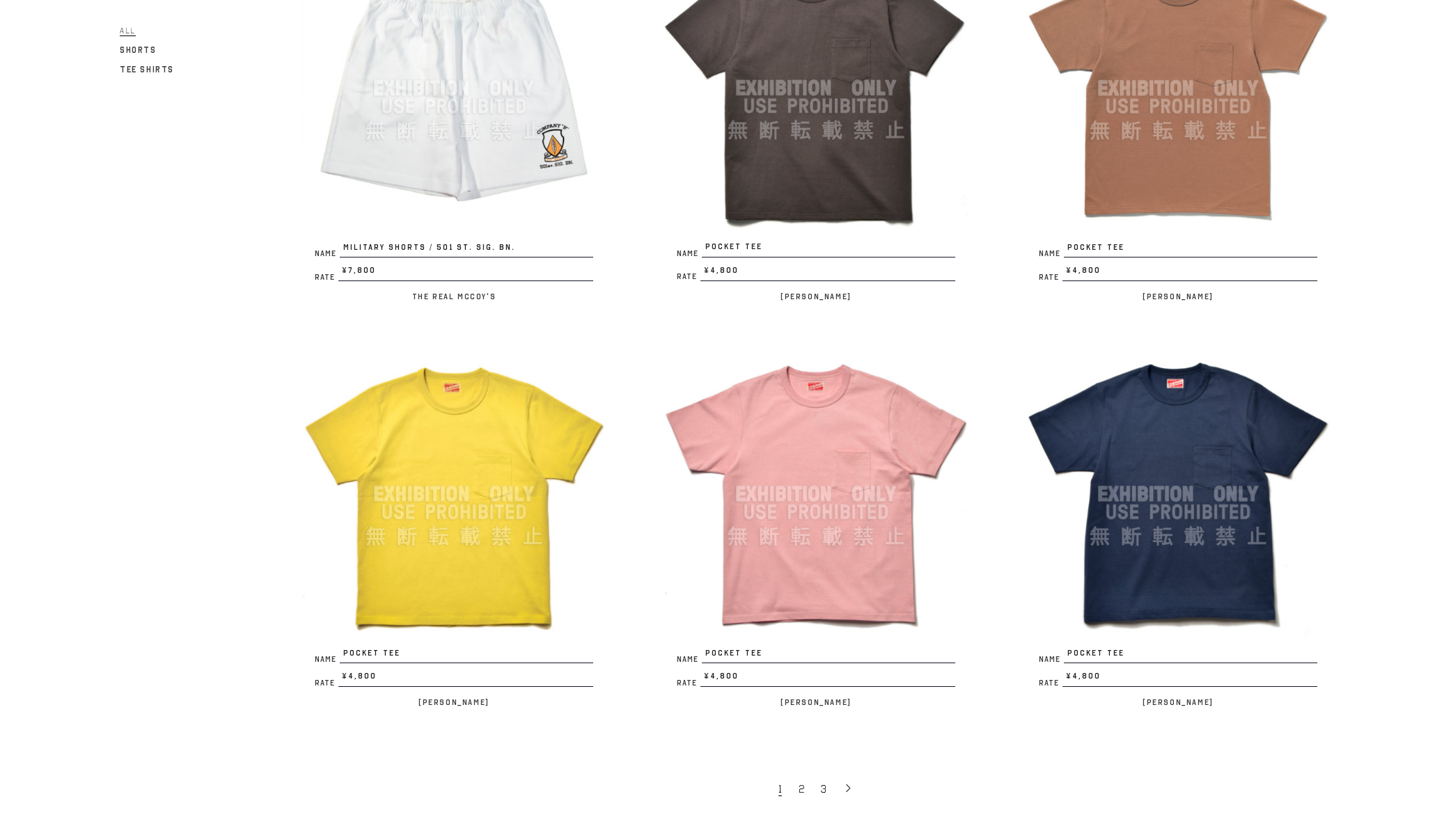
scroll to position [2839, 0]
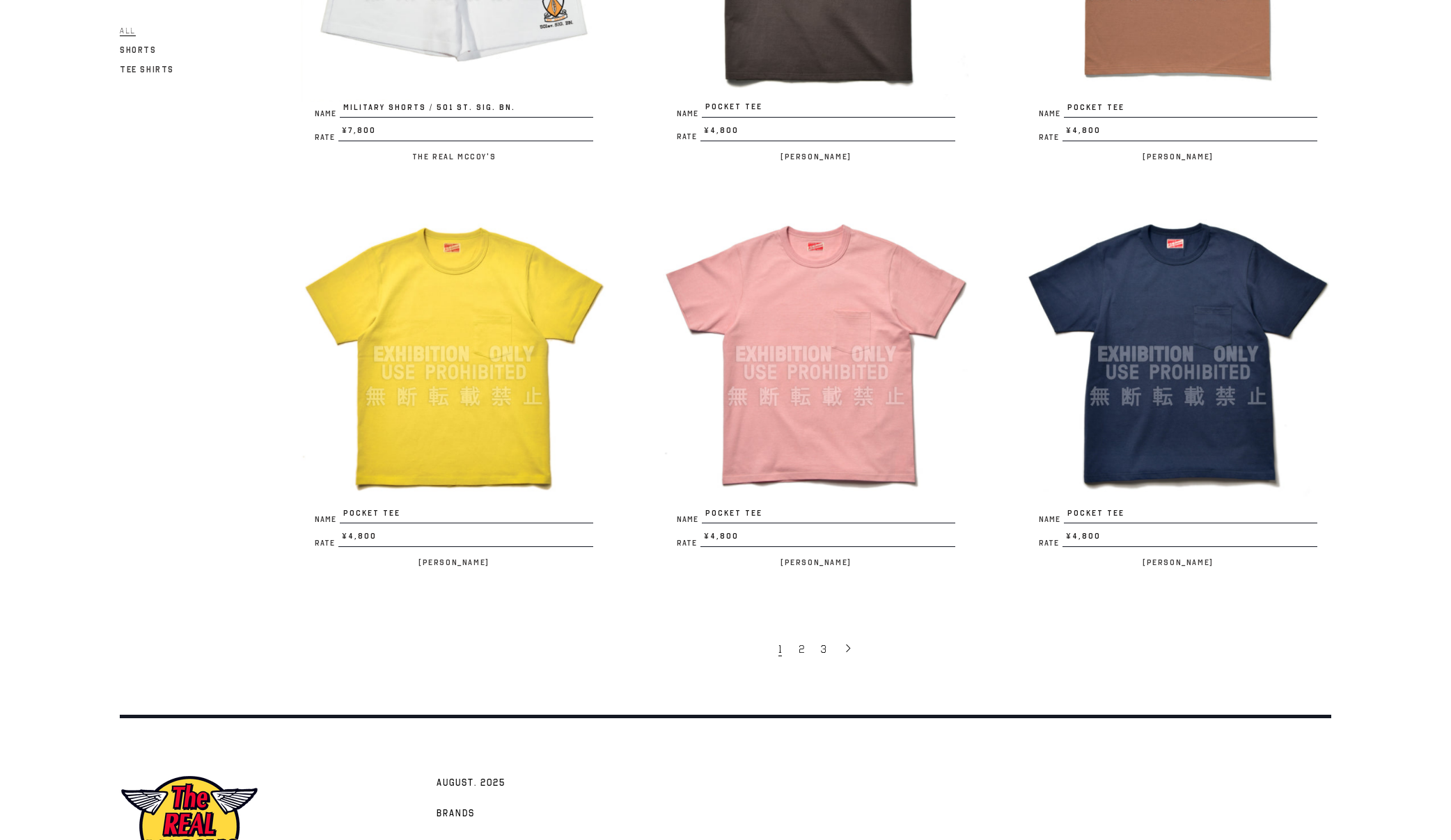
click at [871, 392] on img at bounding box center [816, 354] width 307 height 306
click at [781, 656] on span "1" at bounding box center [780, 649] width 3 height 14
